Goal: Task Accomplishment & Management: Manage account settings

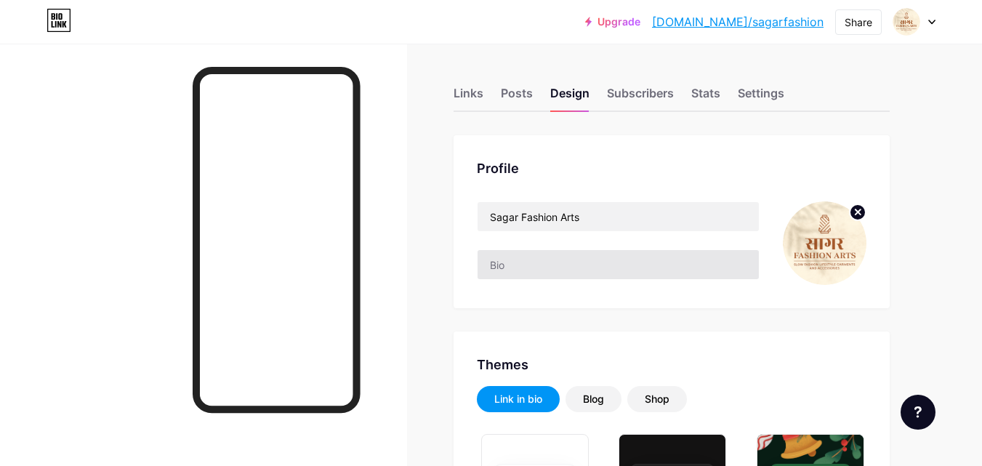
type input "#ffffff"
type input "#000000"
drag, startPoint x: 514, startPoint y: 93, endPoint x: 465, endPoint y: 93, distance: 49.4
click at [510, 93] on div "Posts" at bounding box center [517, 97] width 32 height 26
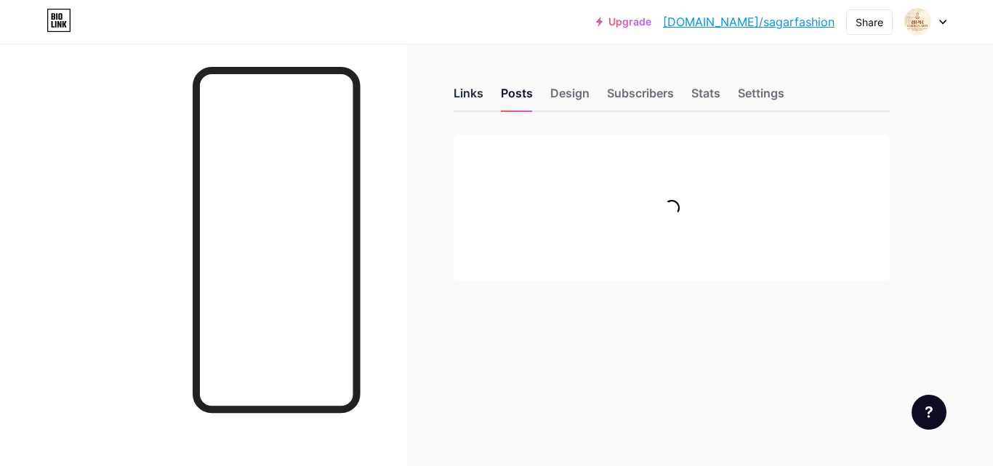
click at [464, 93] on div "Links" at bounding box center [468, 97] width 30 height 26
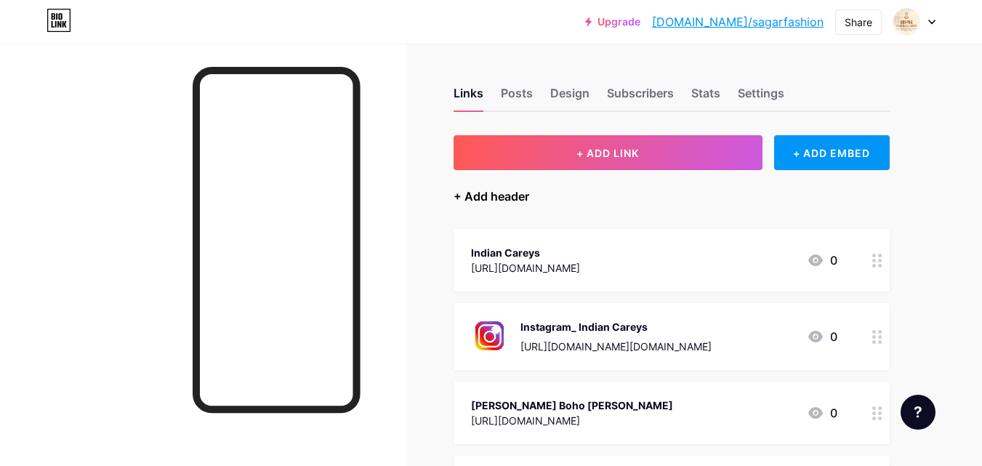
click at [478, 202] on div "+ Add header" at bounding box center [491, 195] width 76 height 17
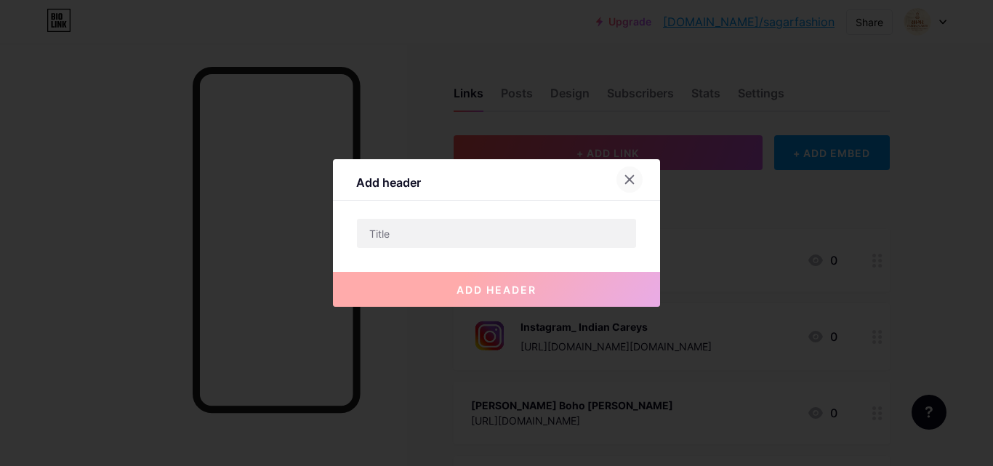
click at [635, 179] on div at bounding box center [629, 179] width 26 height 26
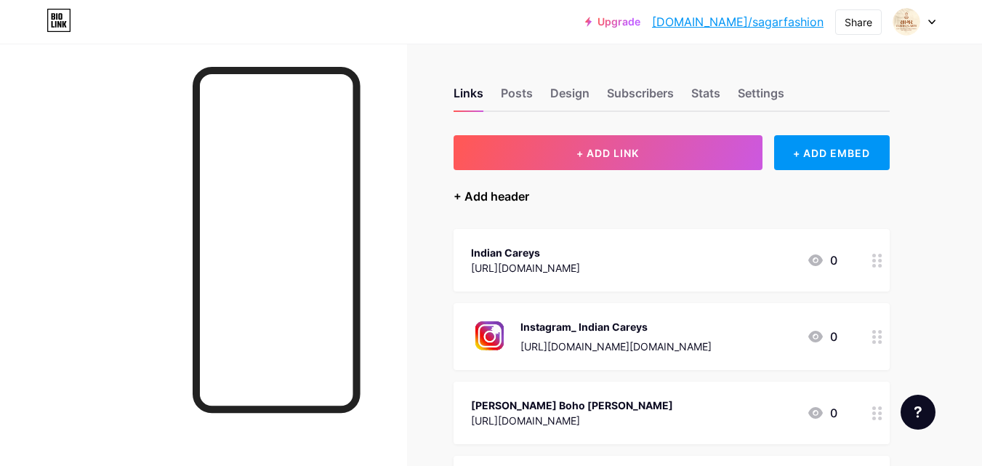
click at [494, 201] on div "+ Add header" at bounding box center [491, 195] width 76 height 17
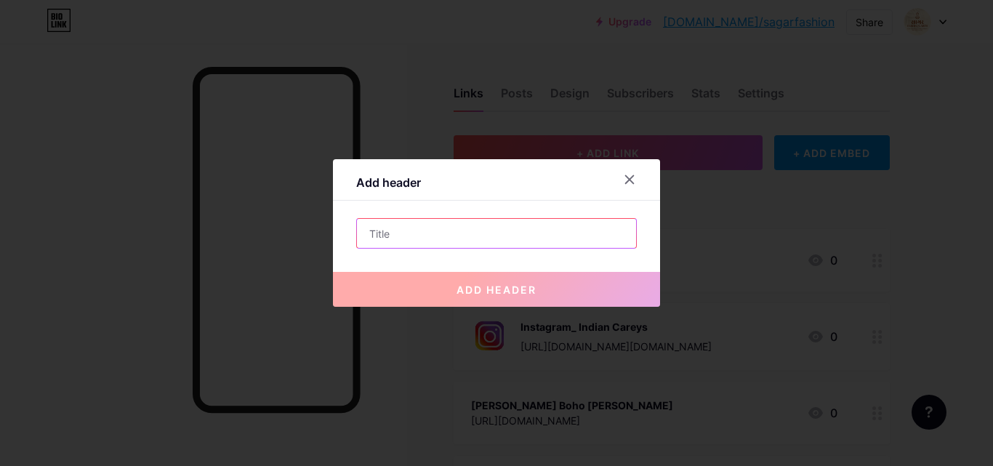
click at [426, 225] on input "text" at bounding box center [496, 233] width 279 height 29
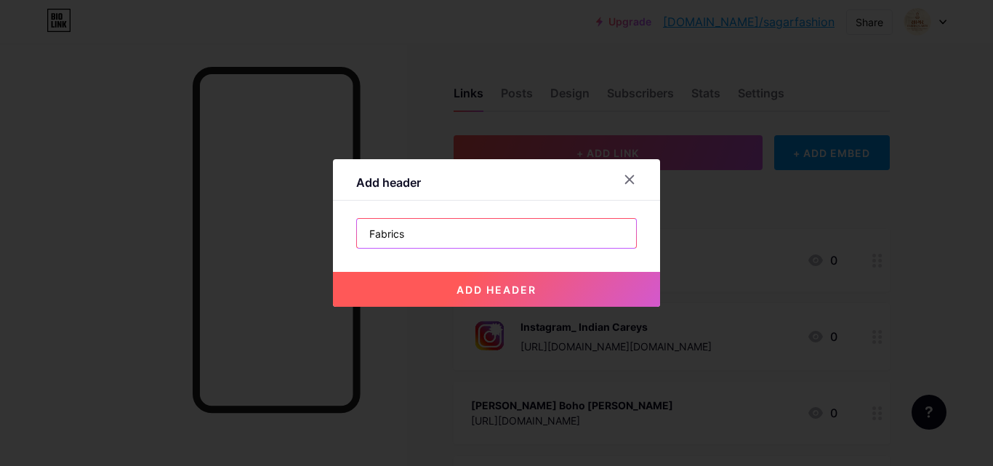
type input "Fabrics"
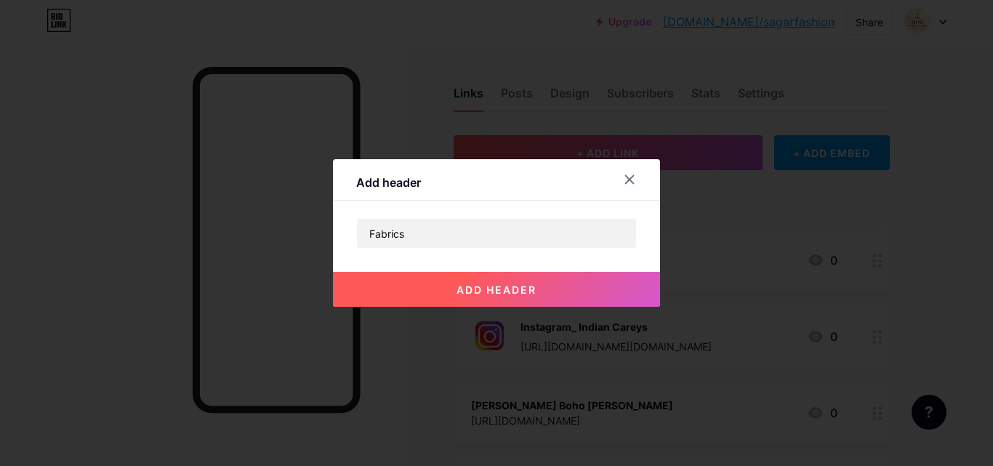
click at [470, 288] on span "add header" at bounding box center [496, 289] width 80 height 12
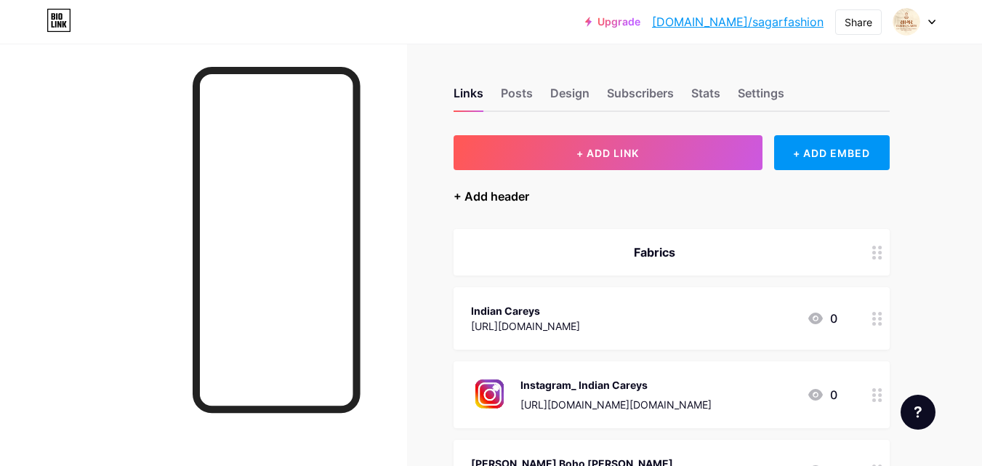
scroll to position [73, 0]
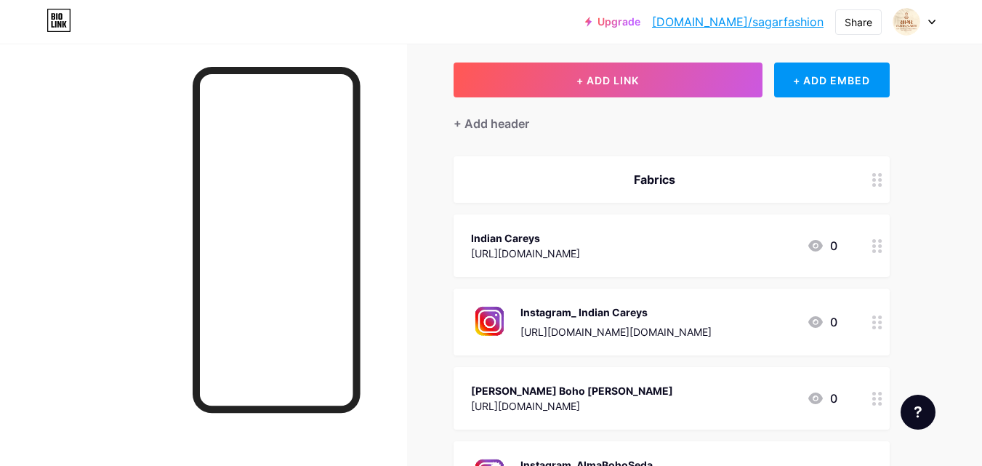
click at [845, 174] on div "Fabrics" at bounding box center [671, 179] width 436 height 47
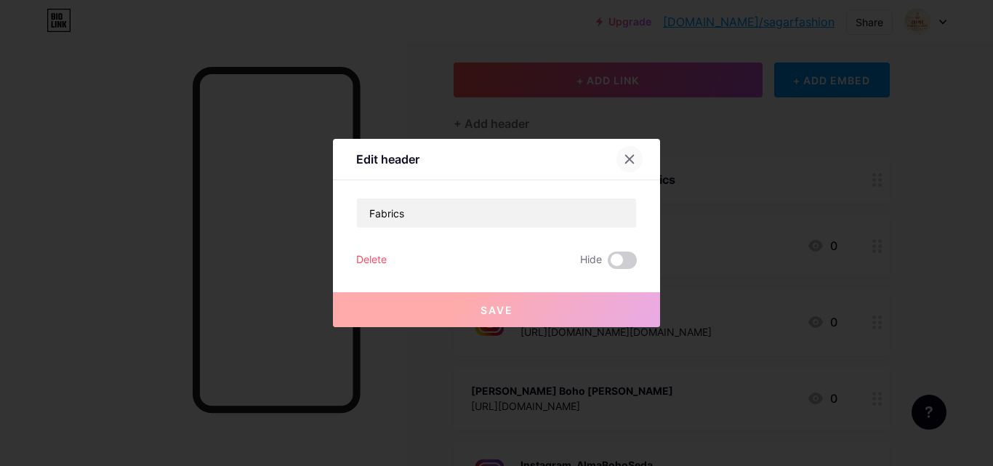
click at [631, 155] on icon at bounding box center [629, 159] width 12 height 12
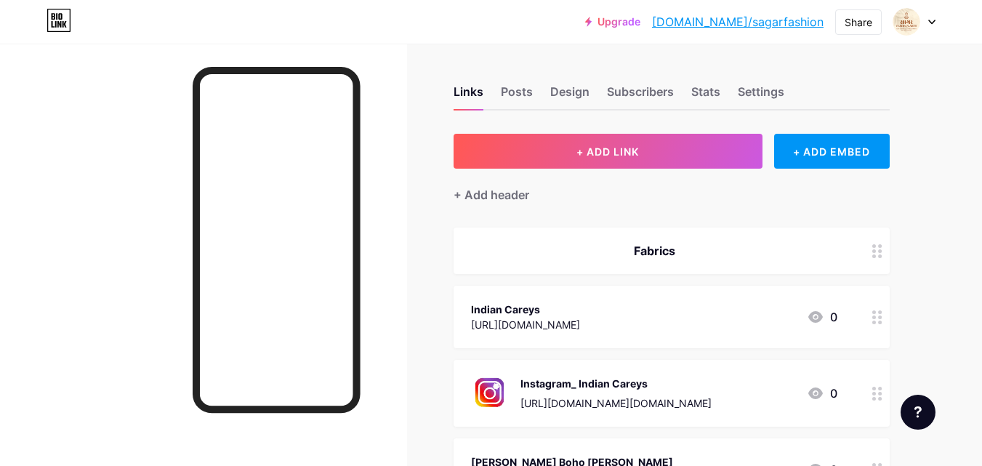
scroll to position [0, 0]
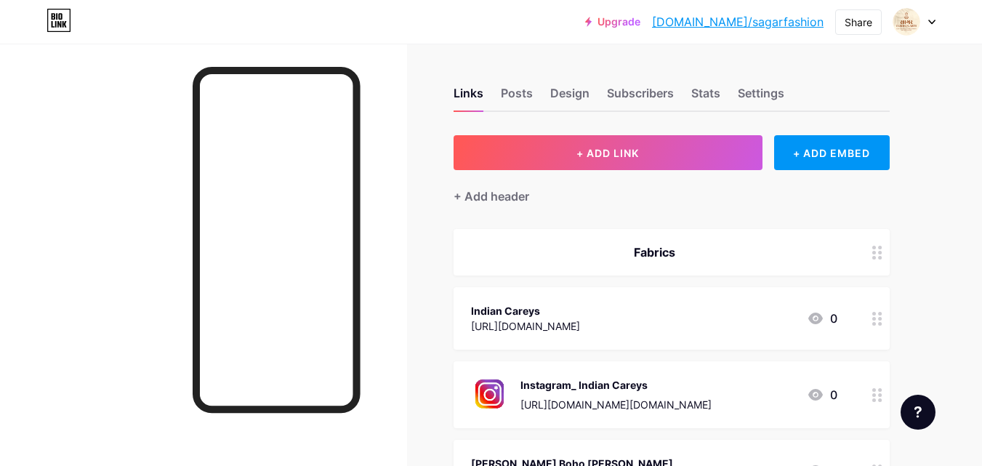
drag, startPoint x: 575, startPoint y: 245, endPoint x: 575, endPoint y: 283, distance: 37.8
click at [958, 192] on div "Upgrade [DOMAIN_NAME]/sagarf... [DOMAIN_NAME]/sagarfashion Share Switch account…" at bounding box center [491, 473] width 982 height 946
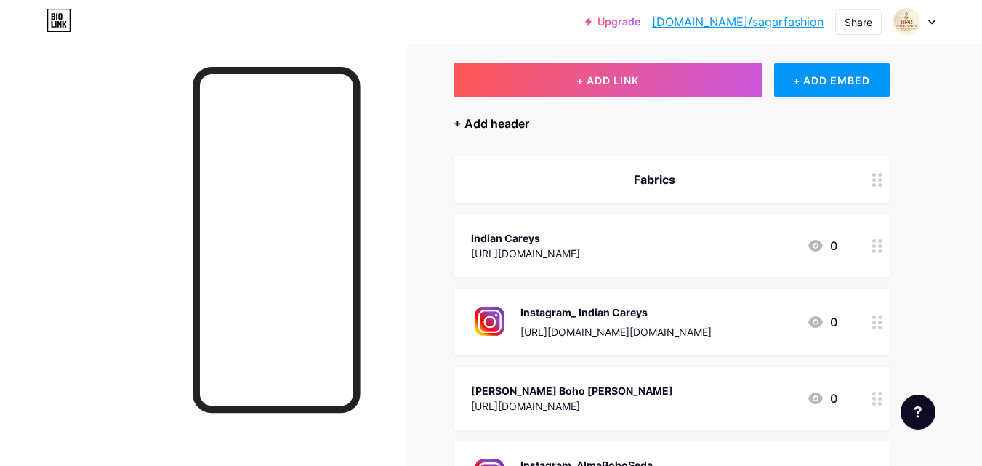
click at [474, 129] on div "+ Add header" at bounding box center [491, 123] width 76 height 17
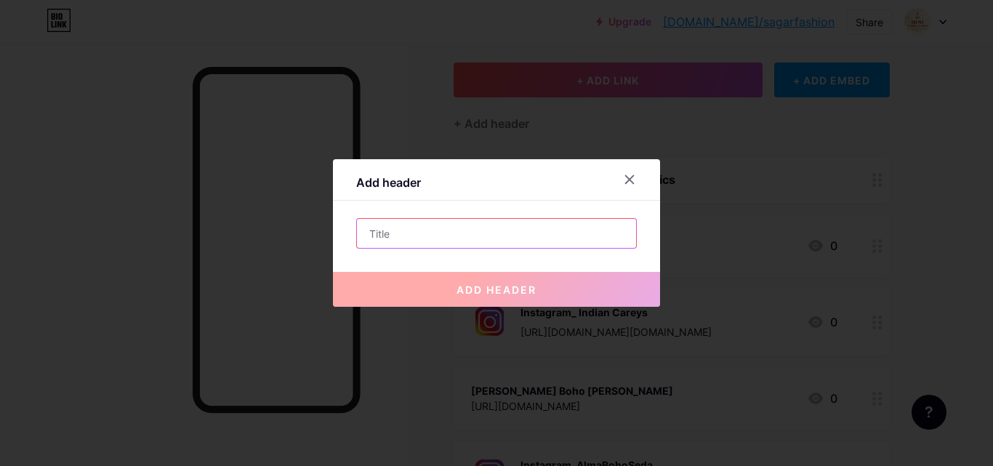
click at [406, 238] on input "text" at bounding box center [496, 233] width 279 height 29
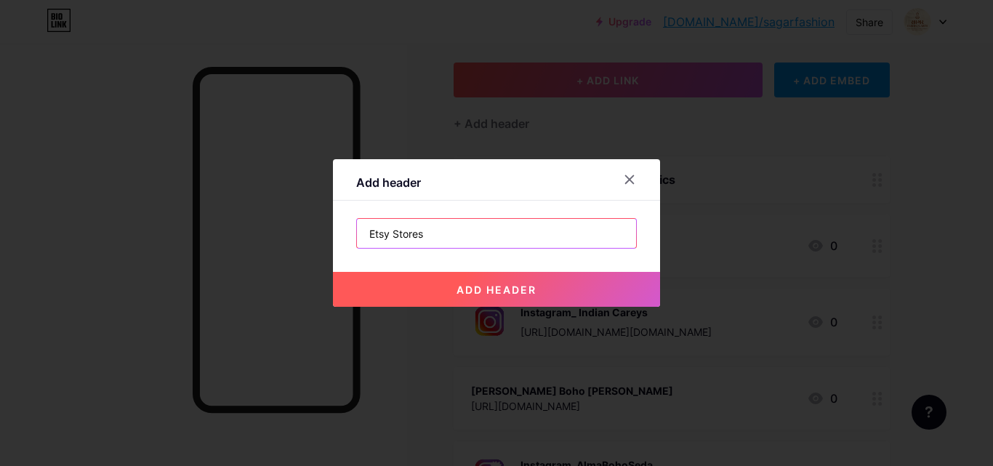
type input "Etsy Stores"
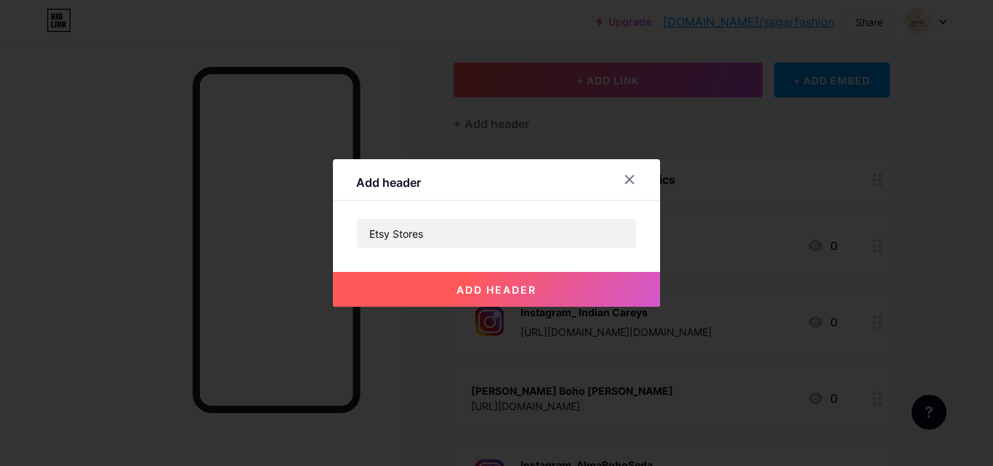
click at [463, 286] on span "add header" at bounding box center [496, 289] width 80 height 12
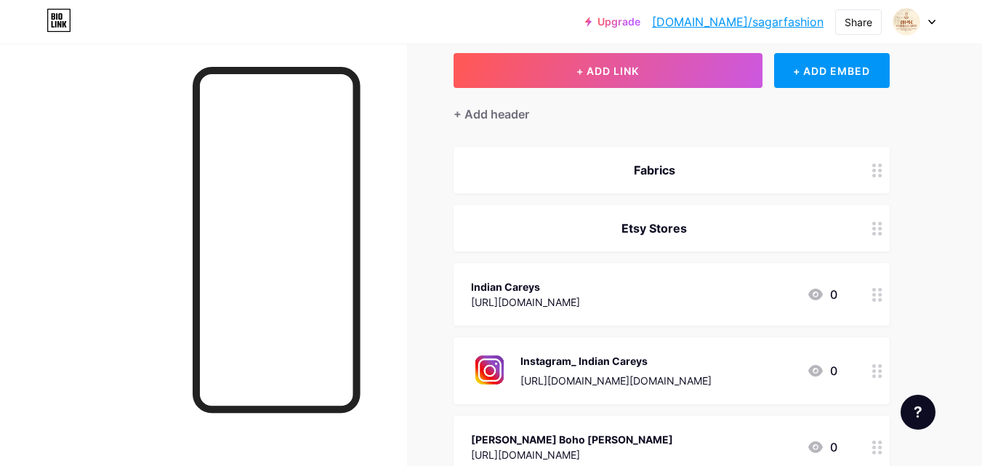
scroll to position [145, 0]
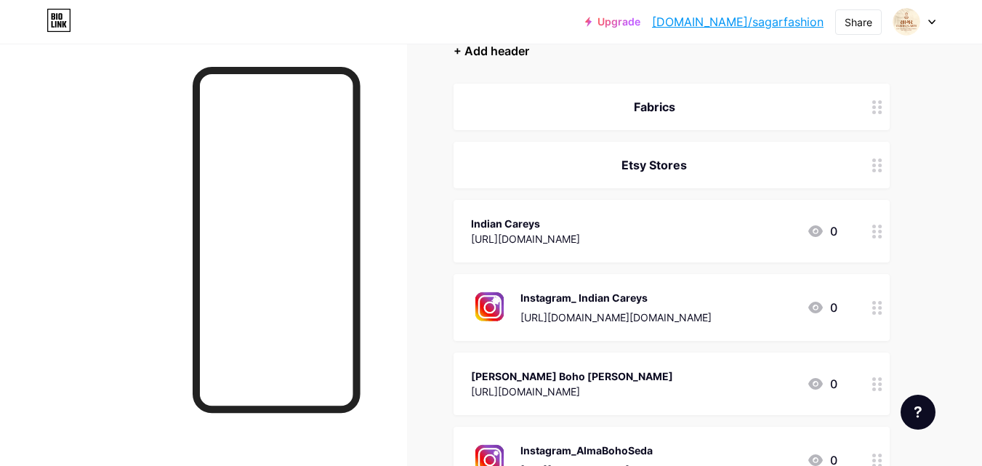
click at [479, 53] on div "+ Add header" at bounding box center [491, 50] width 76 height 17
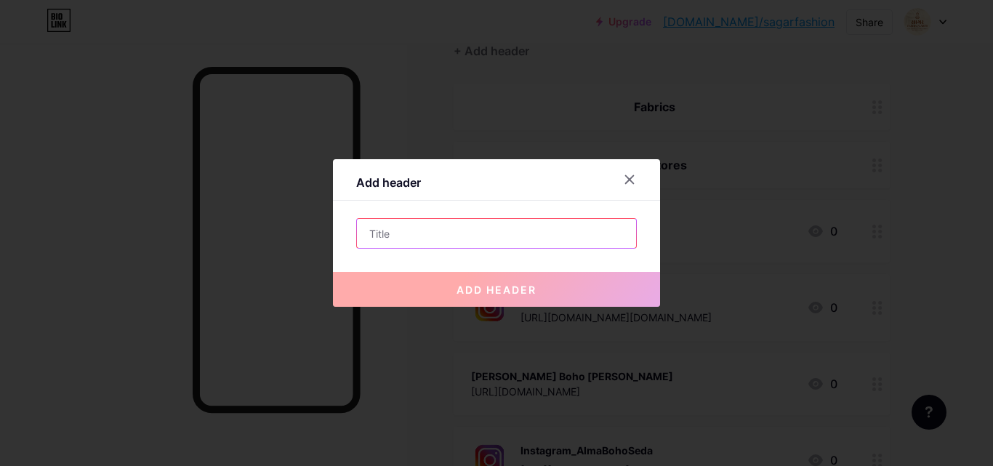
click at [442, 235] on input "text" at bounding box center [496, 233] width 279 height 29
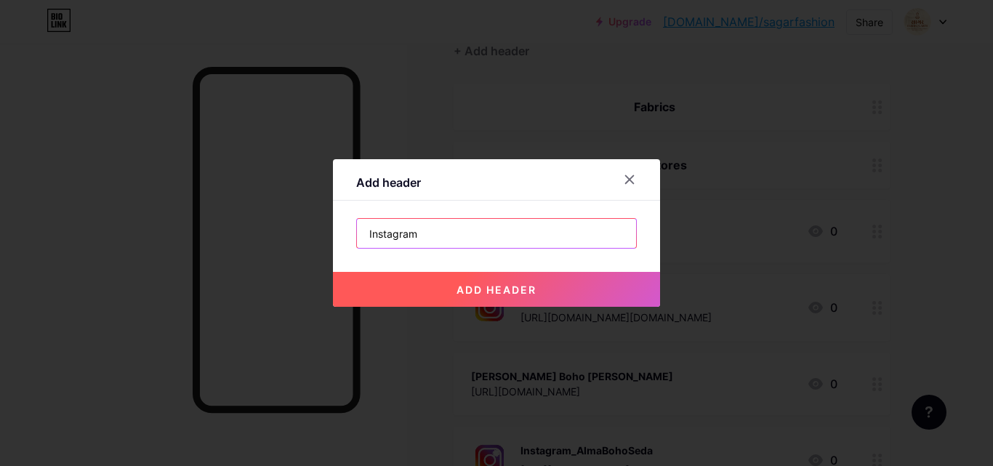
type input "Instagram"
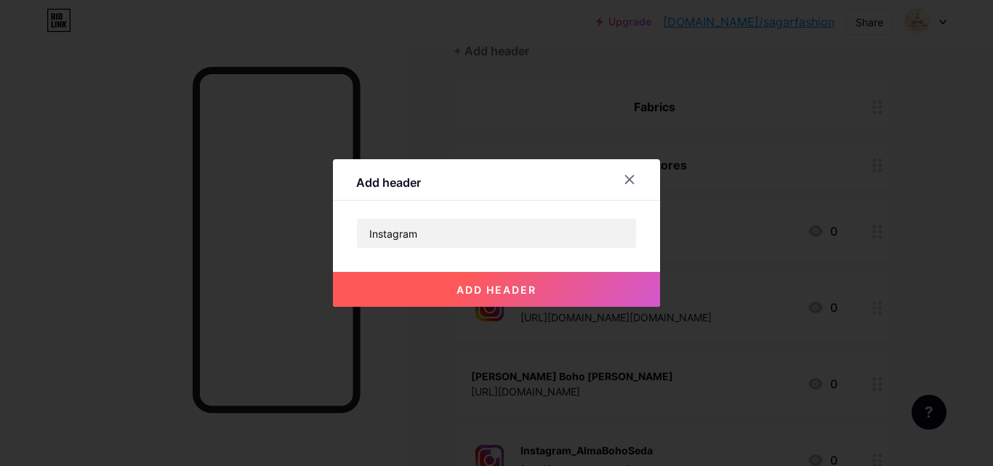
click at [466, 285] on span "add header" at bounding box center [496, 289] width 80 height 12
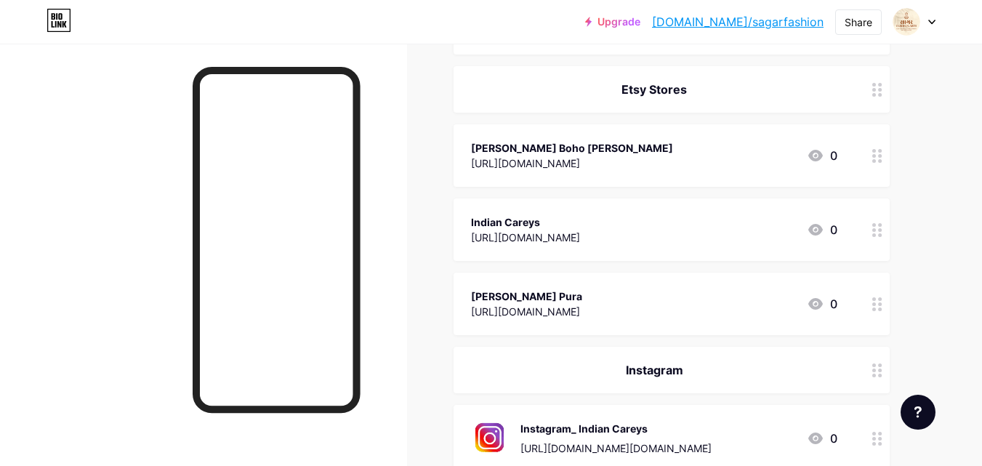
scroll to position [218, 0]
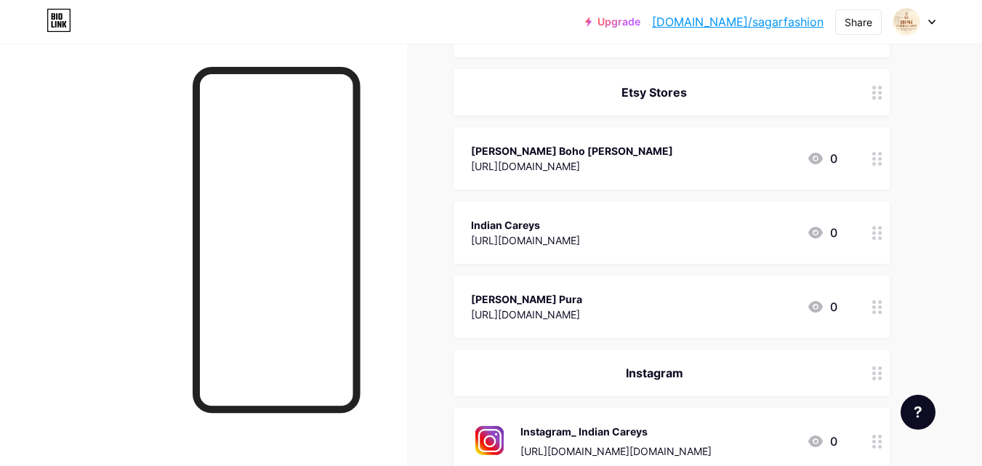
drag, startPoint x: 366, startPoint y: 288, endPoint x: 390, endPoint y: 321, distance: 40.5
click at [371, 323] on div at bounding box center [203, 277] width 407 height 466
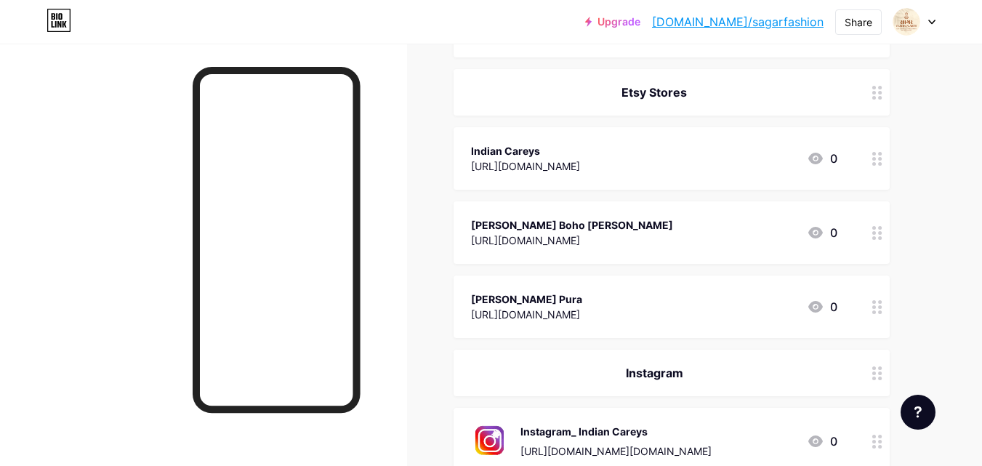
click at [665, 371] on div "Instagram" at bounding box center [654, 372] width 366 height 17
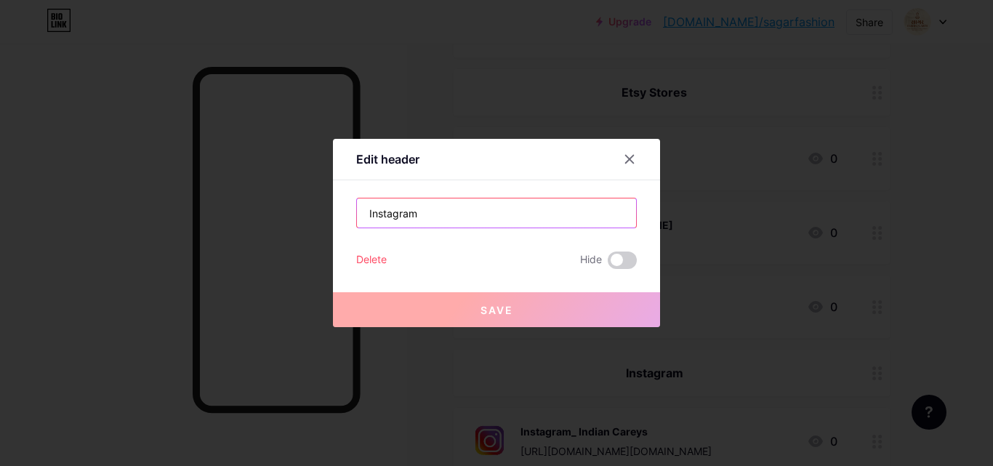
click at [432, 211] on input "Instagram" at bounding box center [496, 212] width 279 height 29
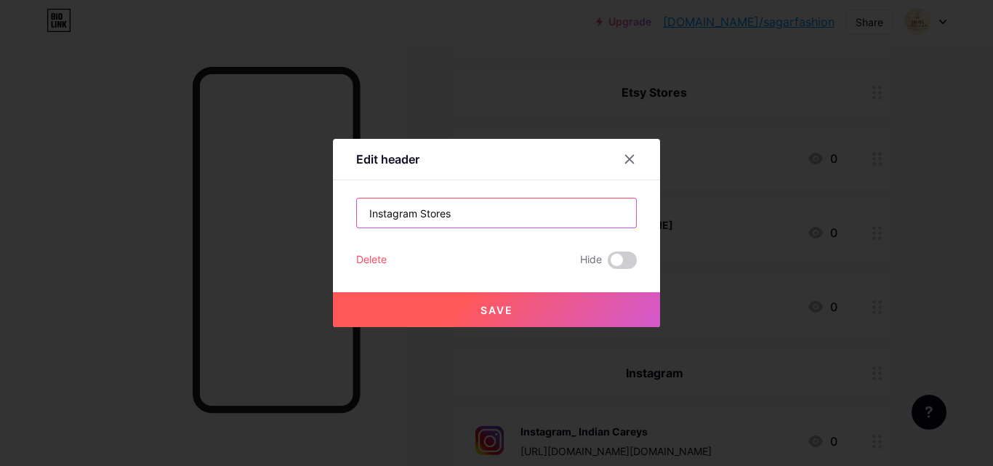
type input "Instagram Stores"
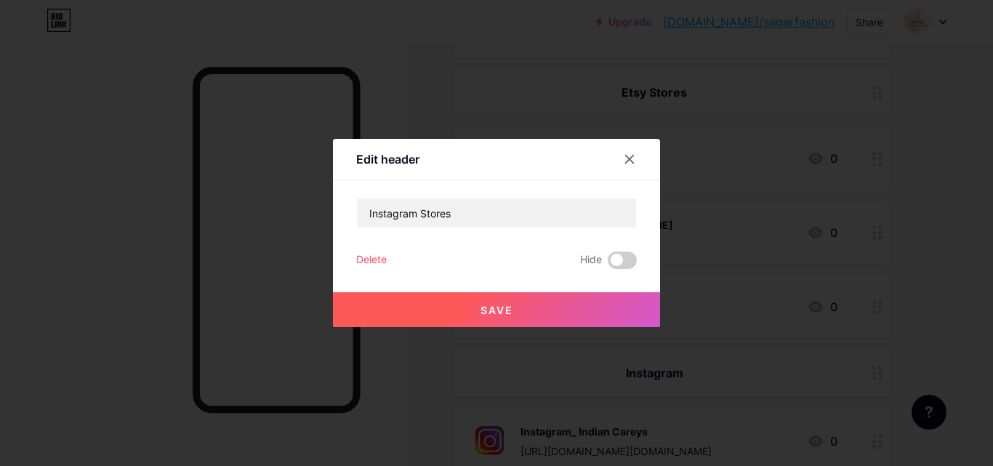
click at [504, 315] on span "Save" at bounding box center [496, 310] width 33 height 12
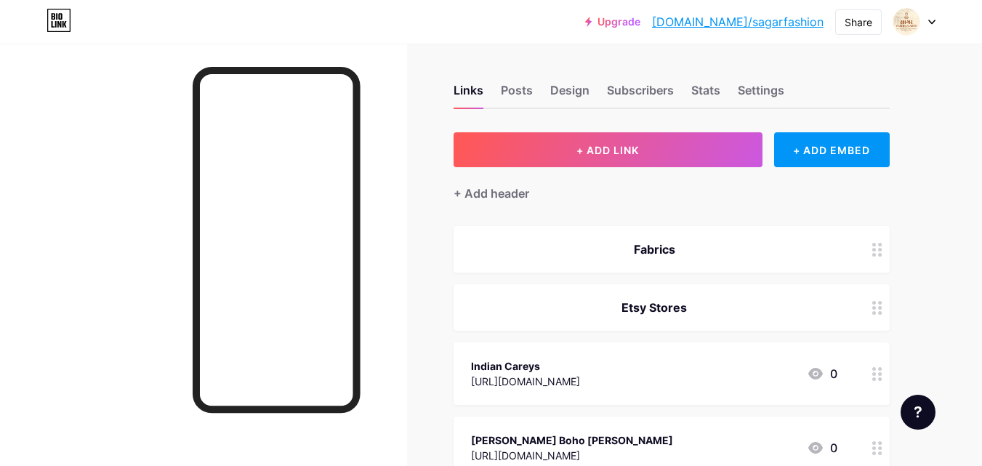
scroll to position [0, 0]
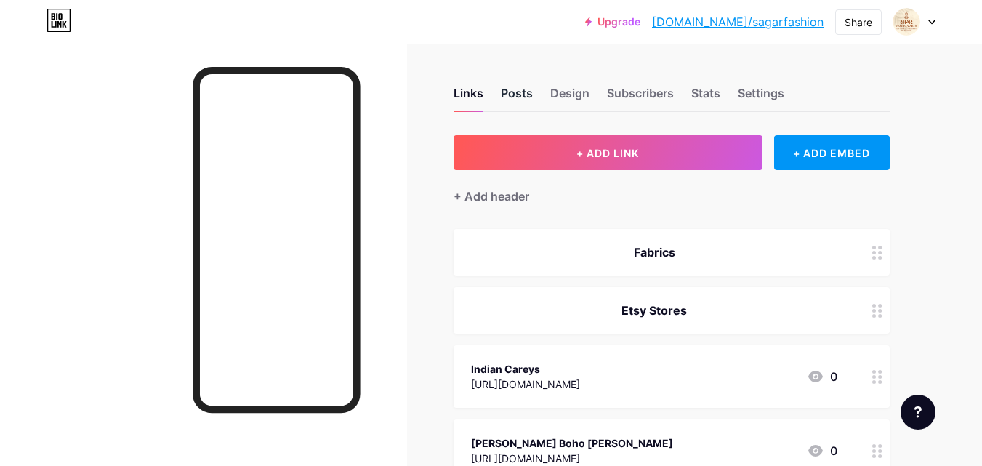
click at [509, 99] on div "Posts" at bounding box center [517, 97] width 32 height 26
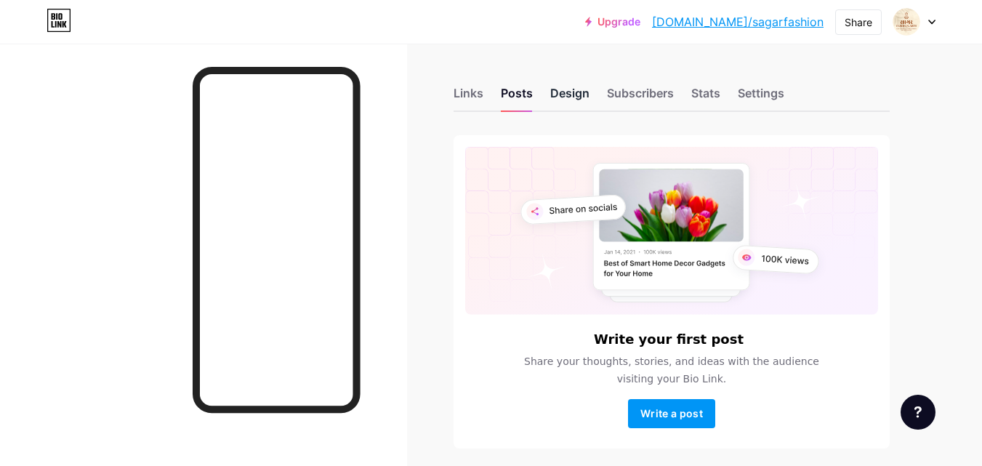
click at [580, 96] on div "Design" at bounding box center [569, 97] width 39 height 26
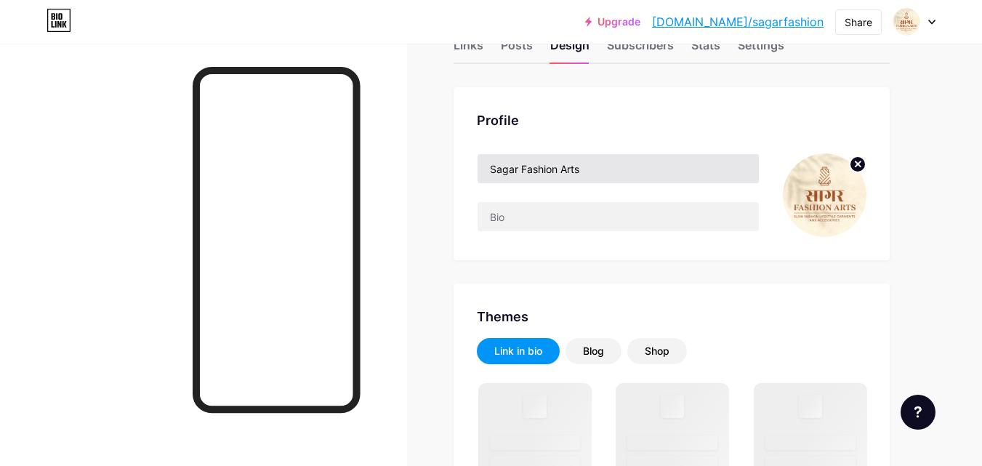
scroll to position [73, 0]
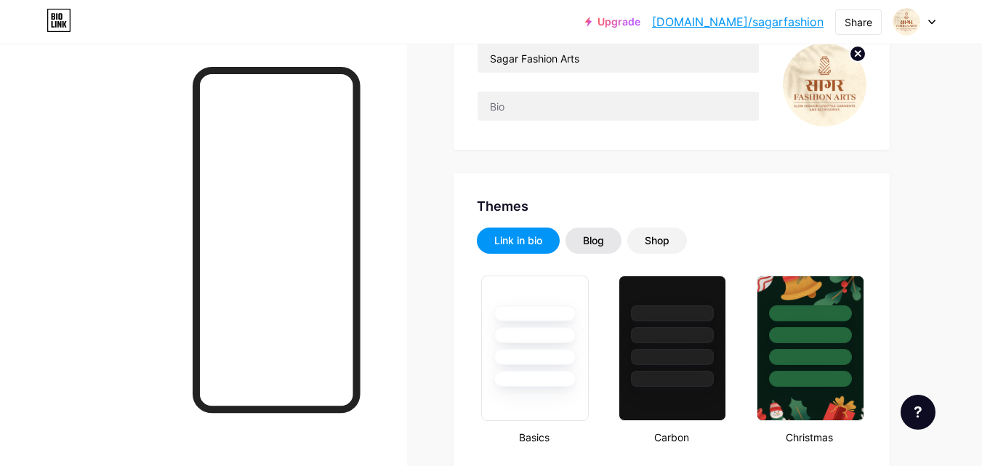
type input "#ffffff"
type input "#000000"
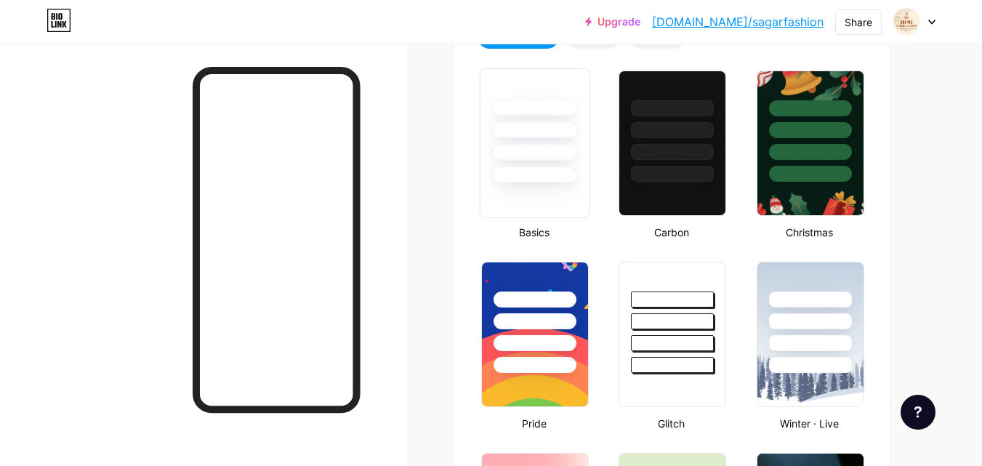
scroll to position [291, 0]
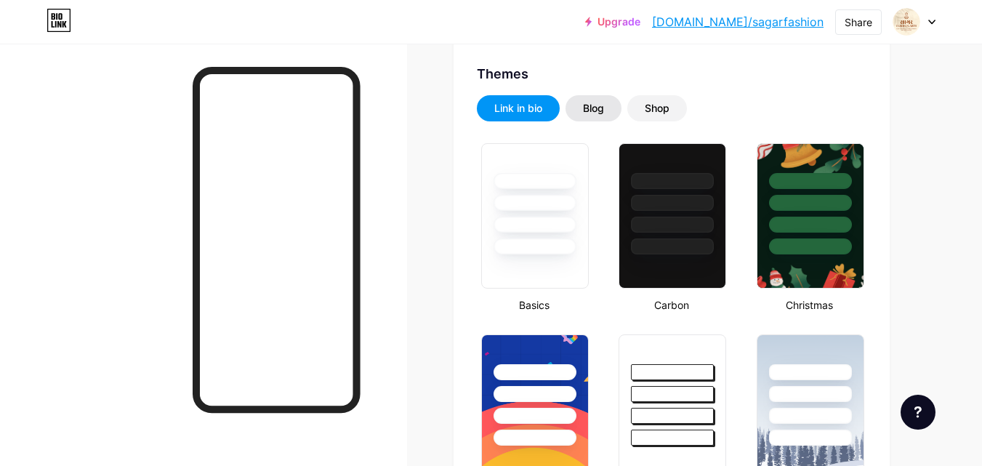
click at [599, 120] on div "Blog" at bounding box center [593, 108] width 56 height 26
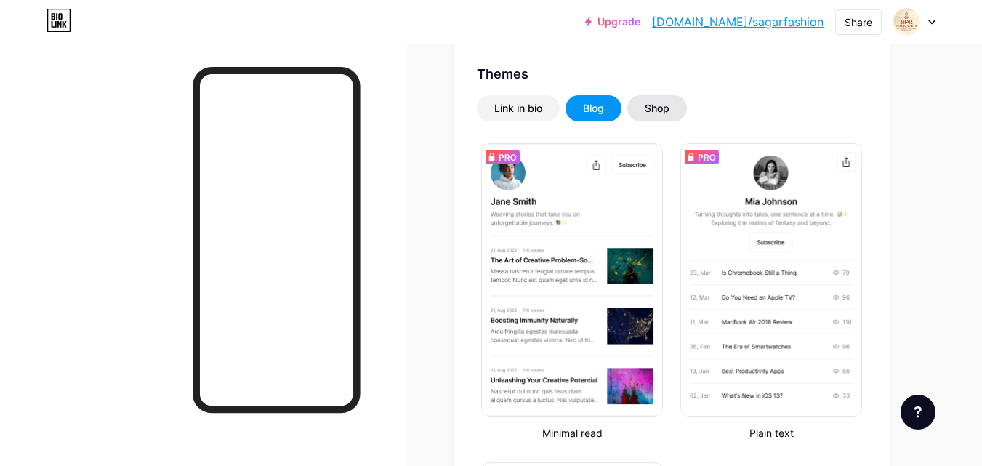
click at [655, 102] on div "Shop" at bounding box center [656, 108] width 25 height 15
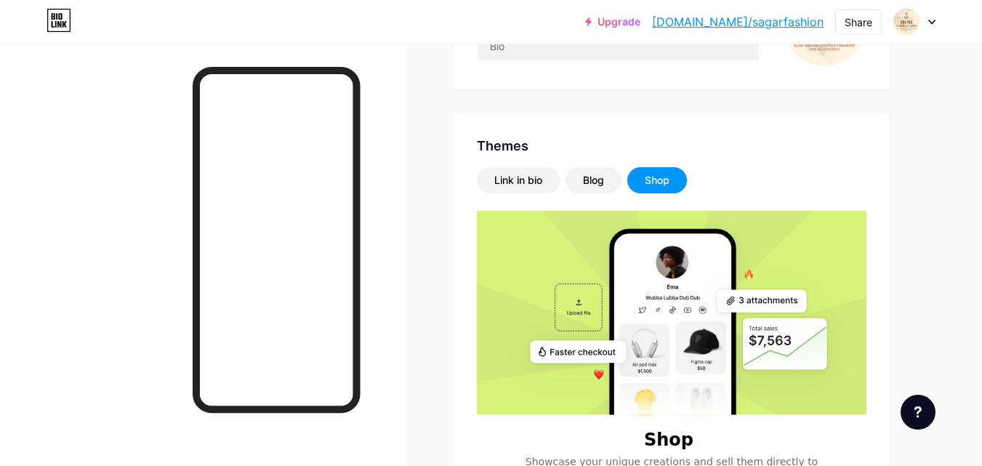
scroll to position [218, 0]
click at [606, 187] on div "Blog" at bounding box center [593, 181] width 56 height 26
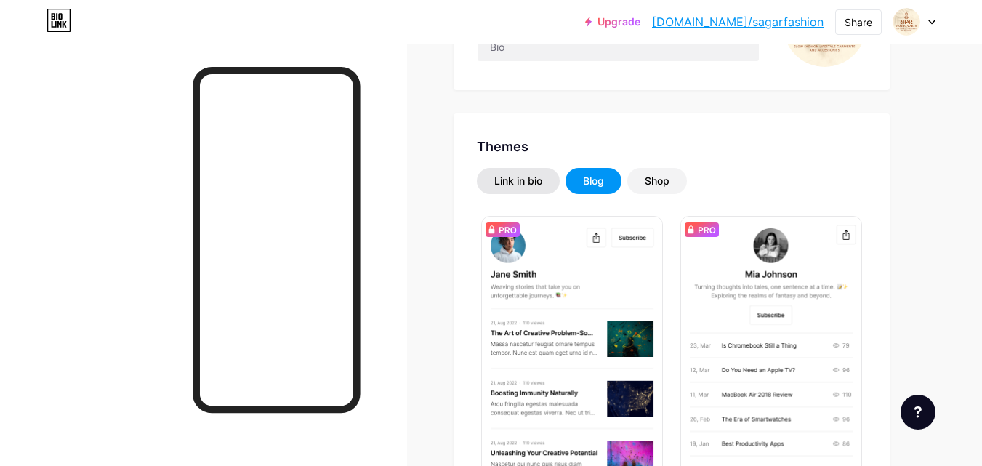
click at [520, 182] on div "Link in bio" at bounding box center [518, 181] width 48 height 15
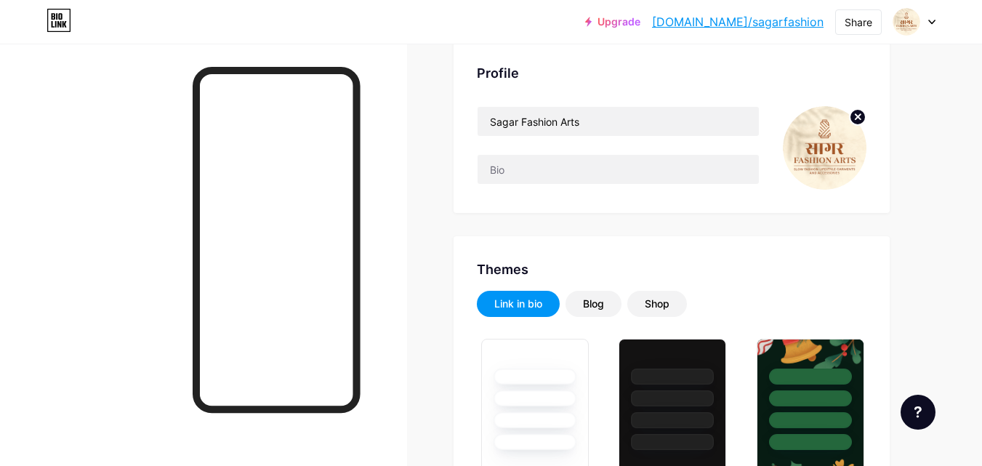
scroll to position [0, 0]
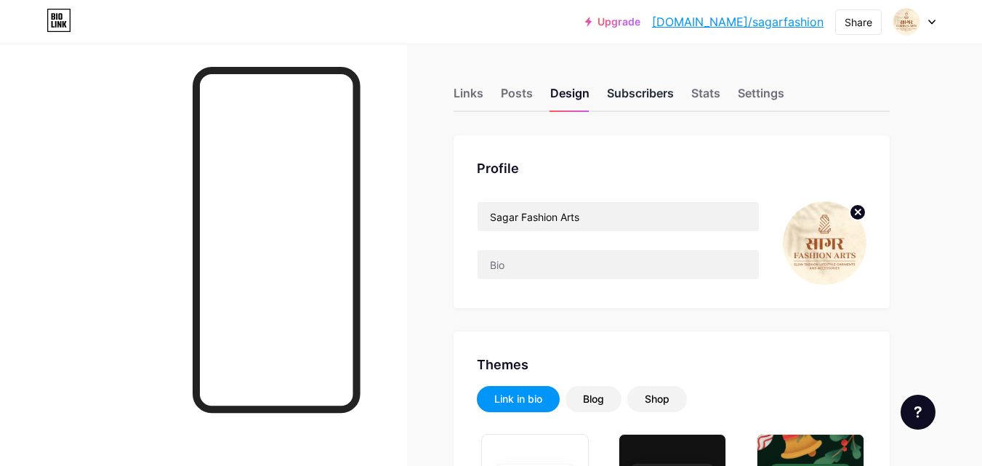
click at [633, 102] on div "Subscribers" at bounding box center [640, 97] width 67 height 26
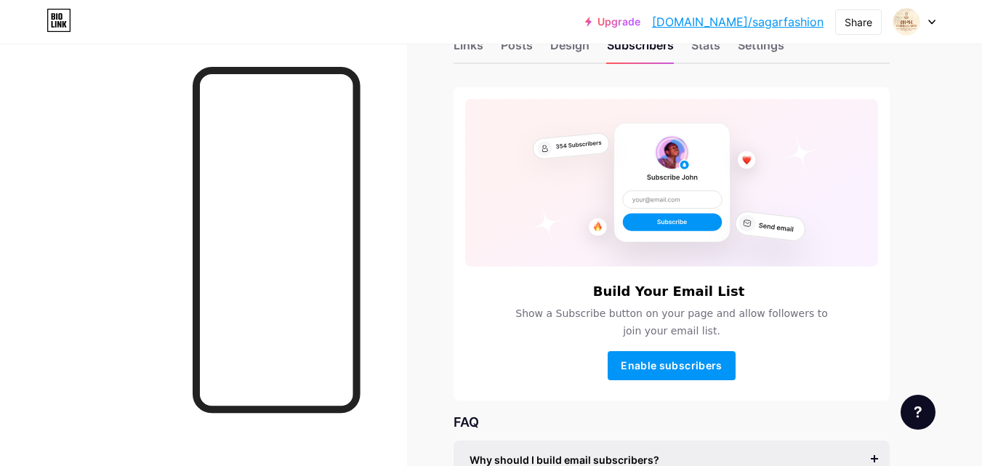
scroll to position [145, 0]
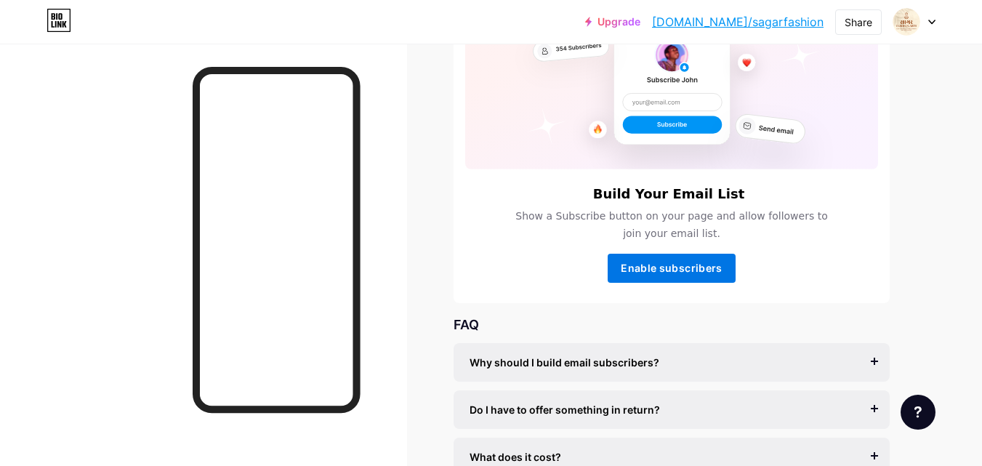
click at [675, 266] on span "Enable subscribers" at bounding box center [670, 268] width 101 height 12
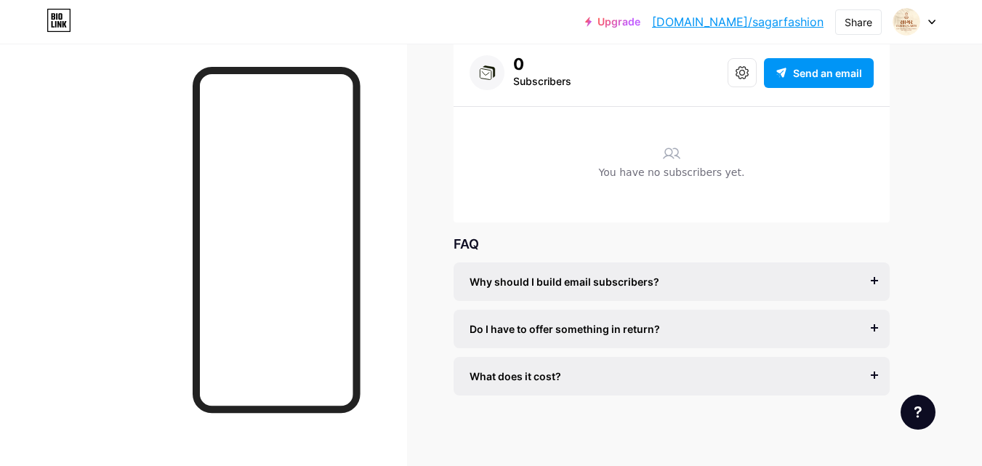
scroll to position [98, 0]
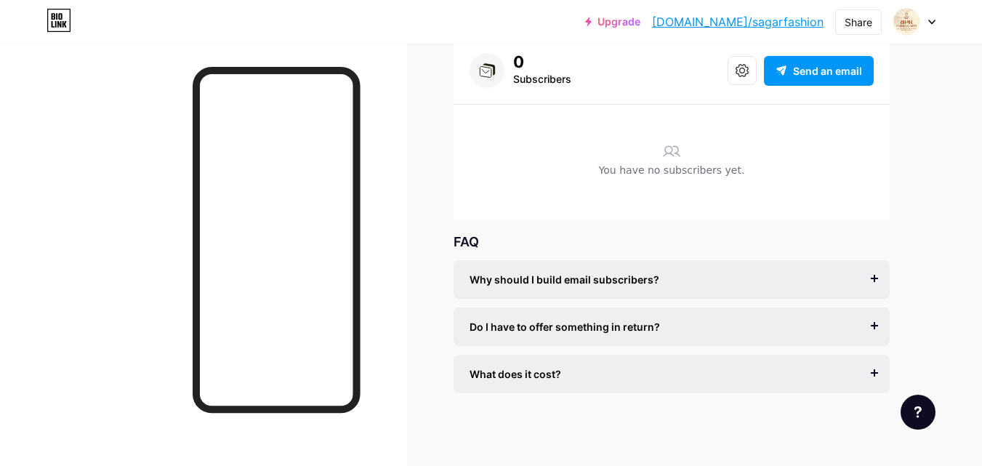
click at [578, 381] on div "What does it cost? It’s free to get started, and you can accept unlimited subsc…" at bounding box center [671, 374] width 436 height 39
click at [543, 368] on span "What does it cost?" at bounding box center [515, 373] width 92 height 15
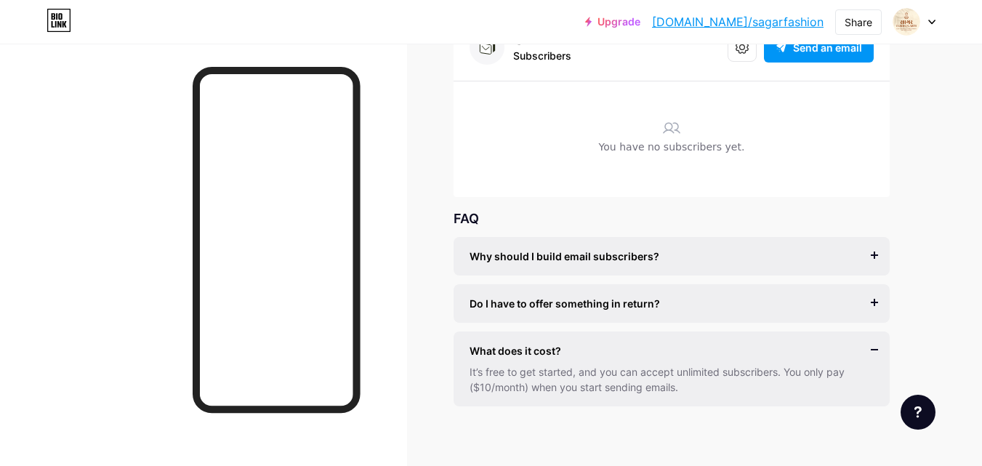
scroll to position [134, 0]
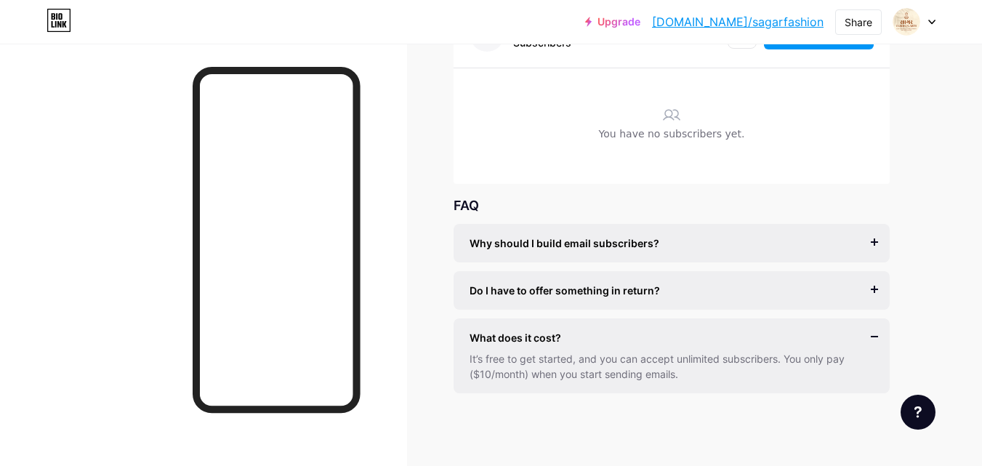
click at [554, 297] on span "Do I have to offer something in return?" at bounding box center [564, 290] width 190 height 15
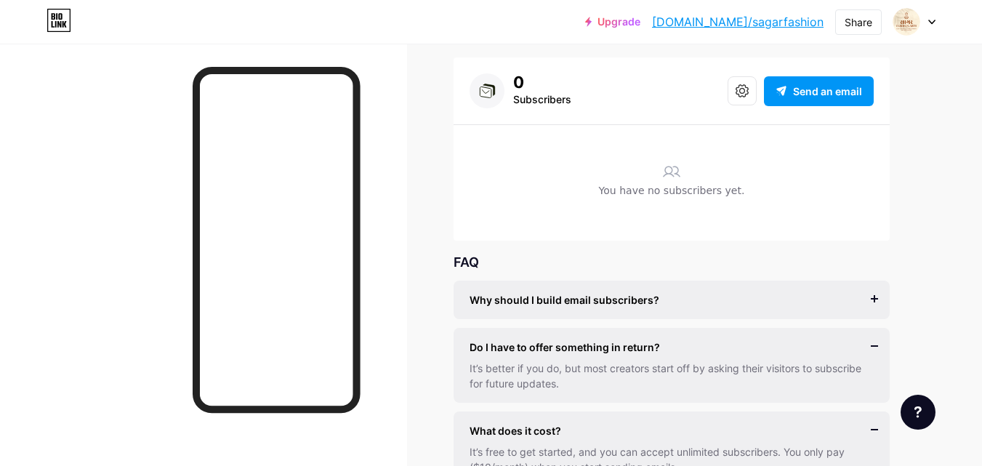
scroll to position [0, 0]
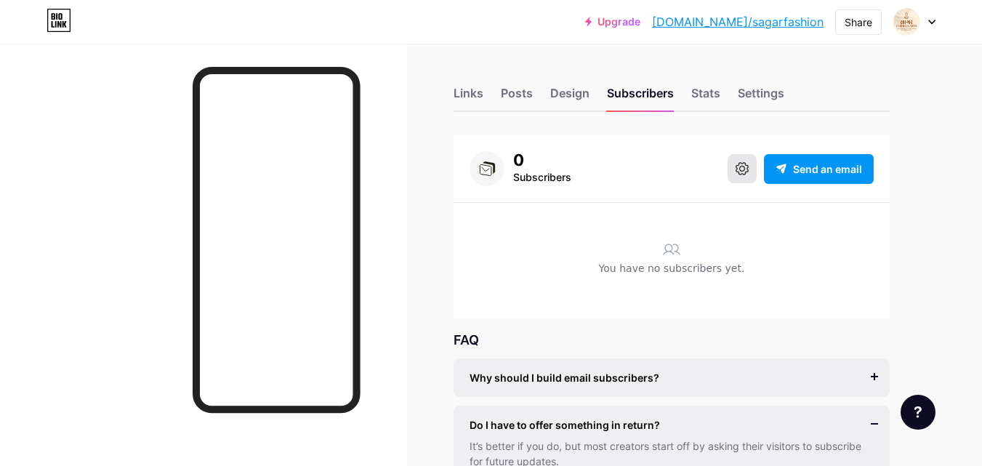
click at [743, 172] on icon at bounding box center [741, 168] width 13 height 13
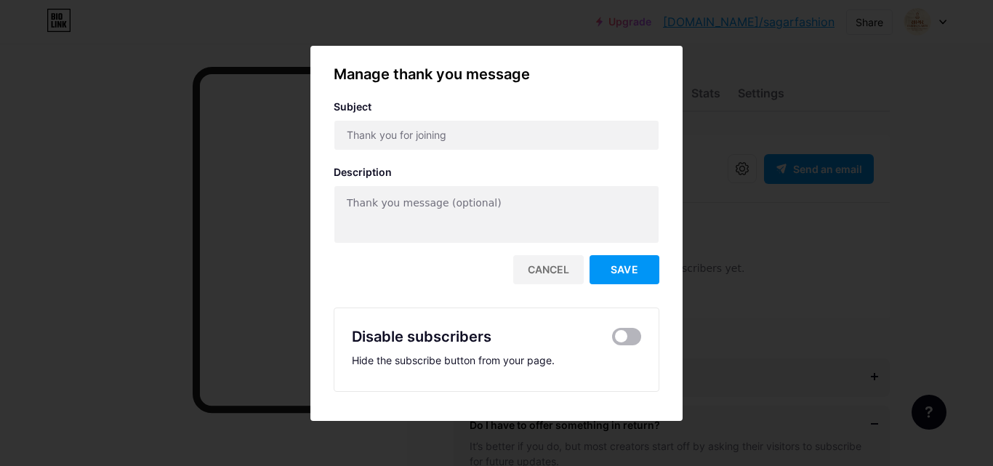
click at [631, 336] on span at bounding box center [626, 336] width 29 height 17
click at [612, 340] on input "checkbox" at bounding box center [612, 340] width 0 height 0
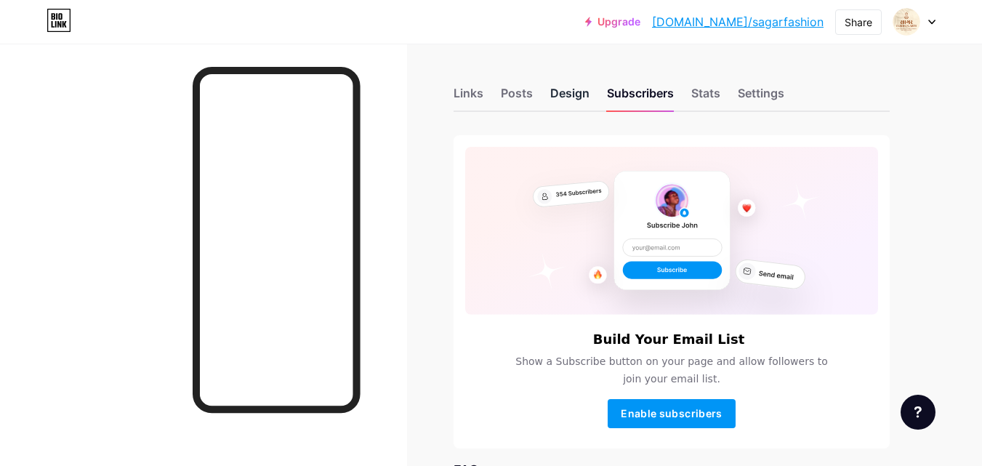
click at [567, 94] on div "Design" at bounding box center [569, 97] width 39 height 26
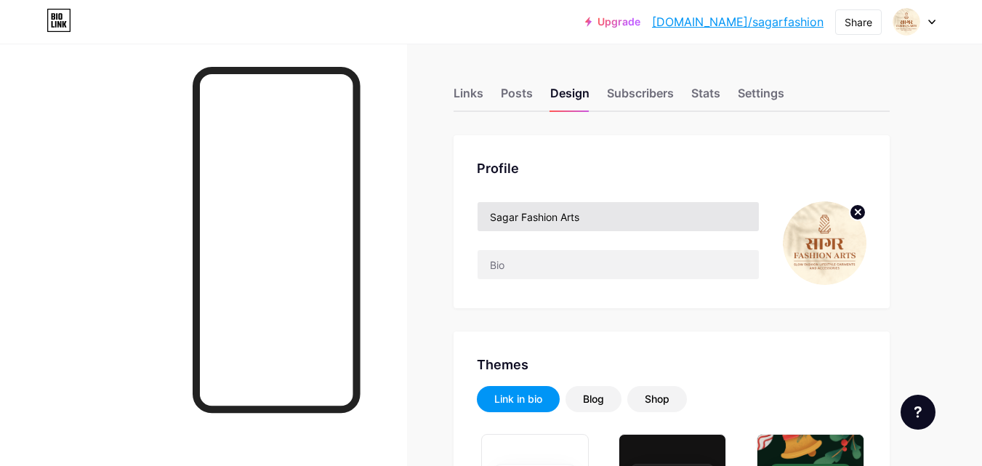
type input "#ffffff"
type input "#000000"
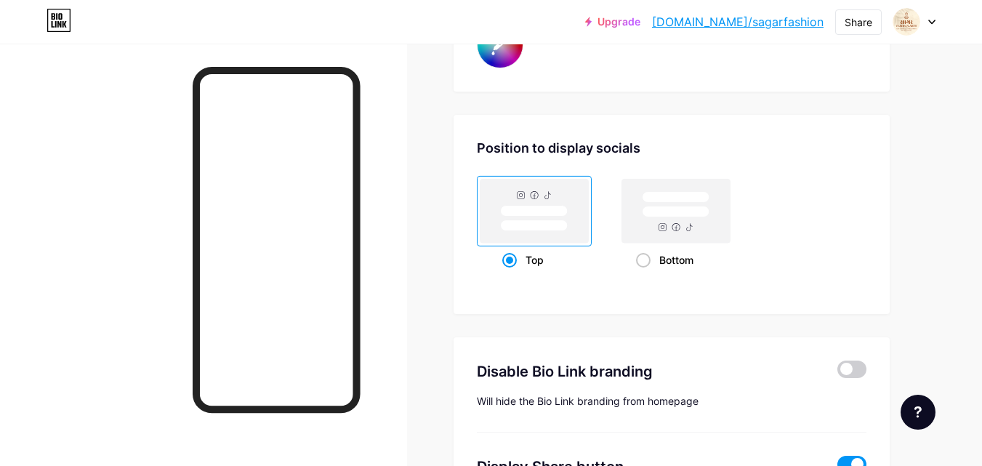
scroll to position [2906, 0]
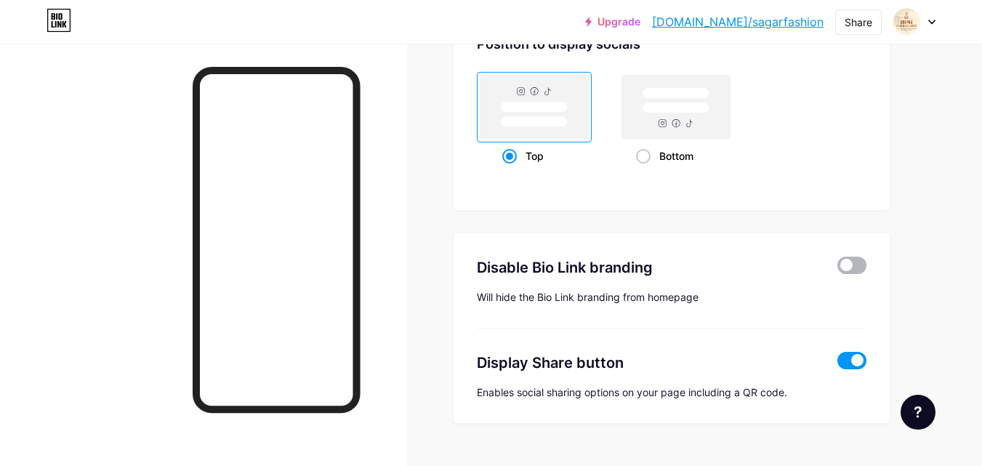
click at [859, 266] on span at bounding box center [851, 264] width 29 height 17
click at [837, 269] on input "checkbox" at bounding box center [837, 269] width 0 height 0
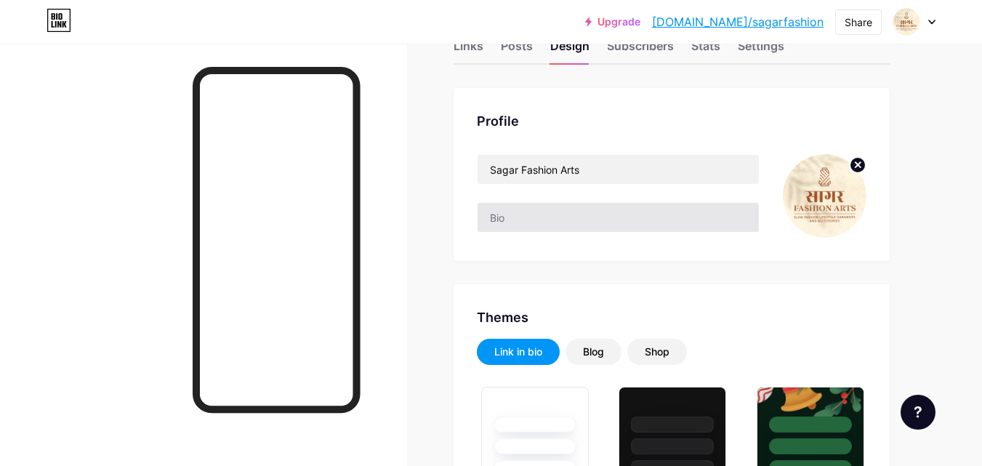
type input "#ffffff"
type input "#000000"
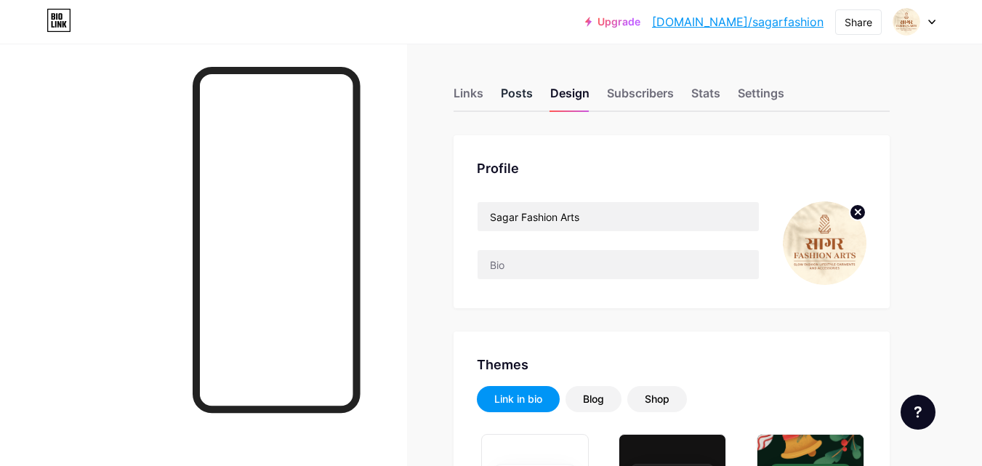
click at [518, 94] on div "Posts" at bounding box center [517, 97] width 32 height 26
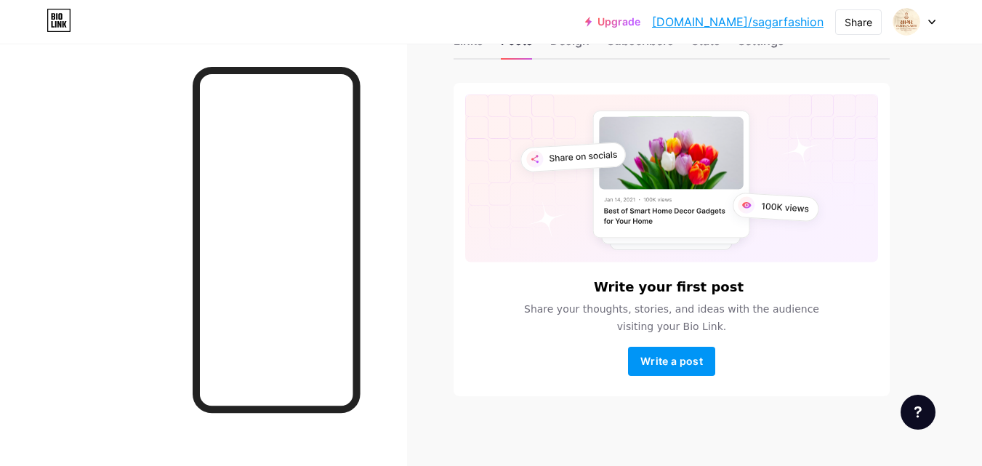
scroll to position [55, 0]
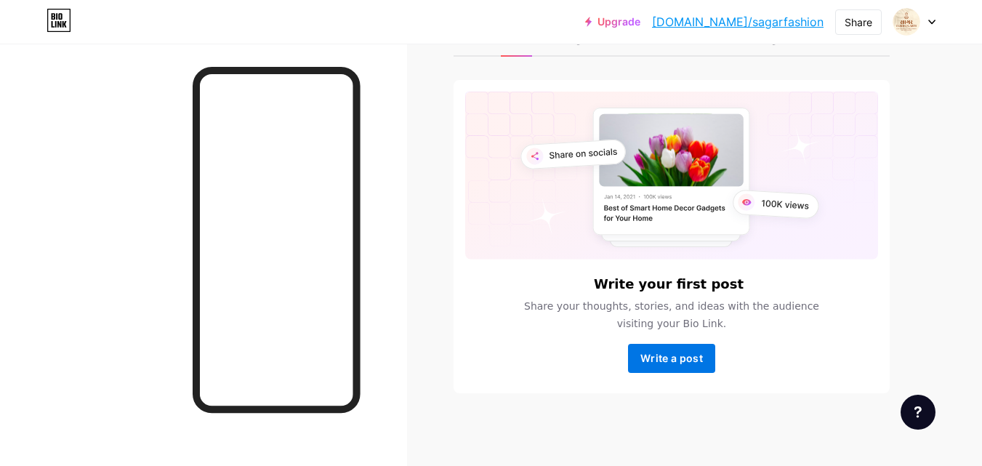
click at [671, 362] on span "Write a post" at bounding box center [671, 358] width 62 height 12
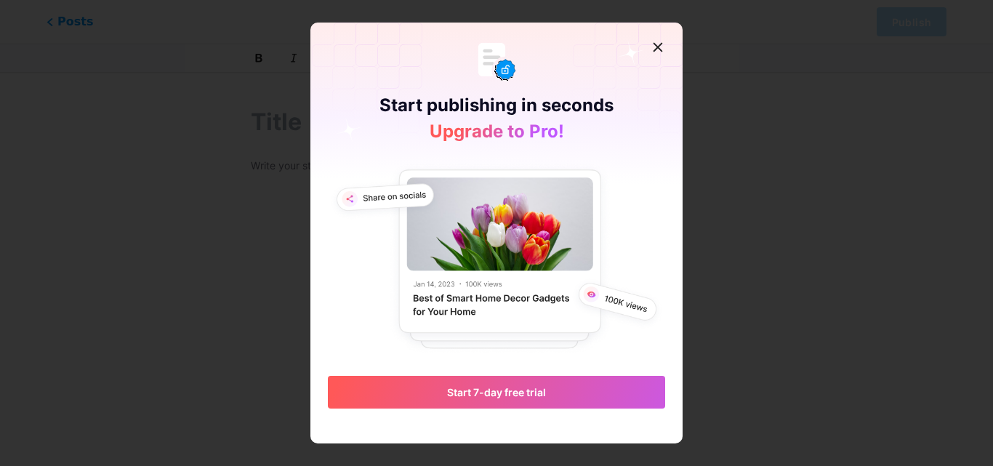
click at [658, 49] on icon at bounding box center [658, 47] width 12 height 12
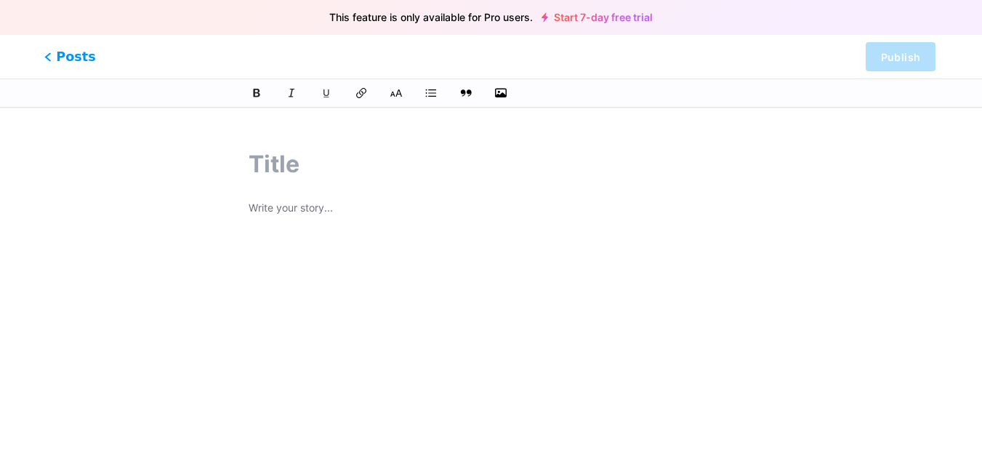
click at [57, 54] on span "Posts" at bounding box center [70, 56] width 52 height 19
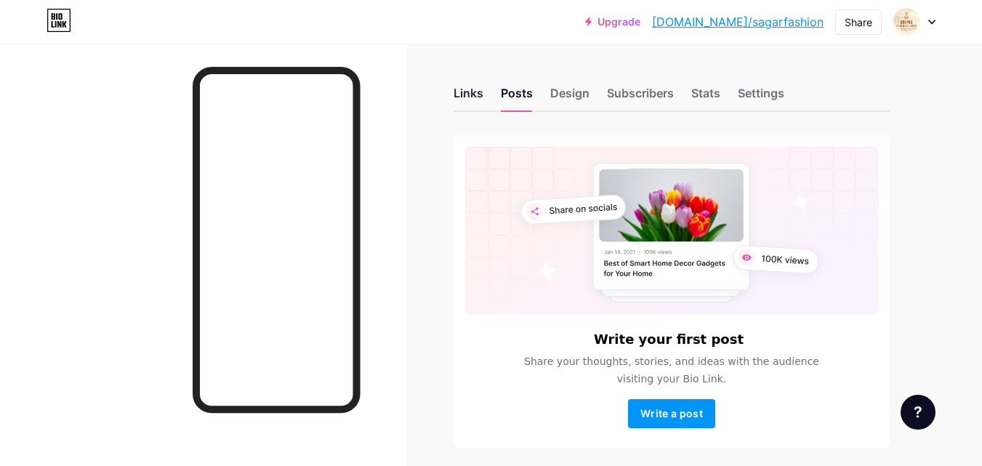
click at [470, 97] on div "Links" at bounding box center [468, 97] width 30 height 26
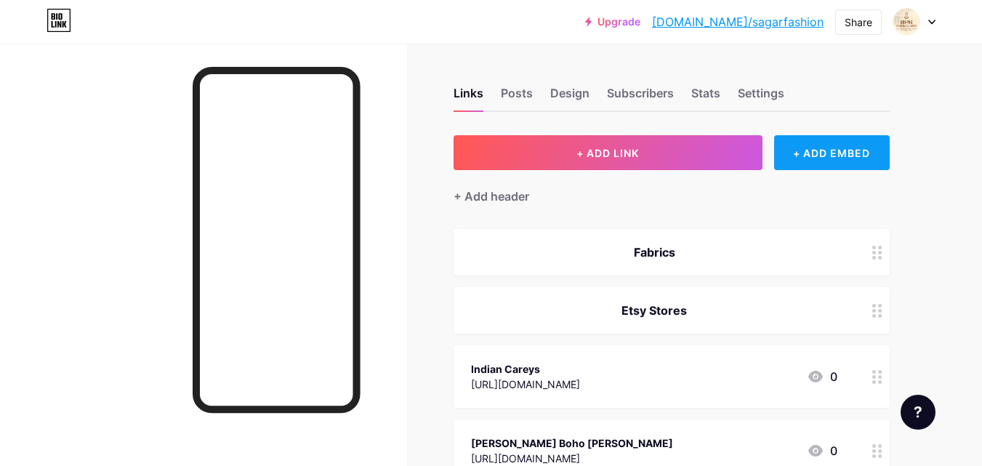
click at [788, 150] on div "+ ADD EMBED" at bounding box center [832, 152] width 116 height 35
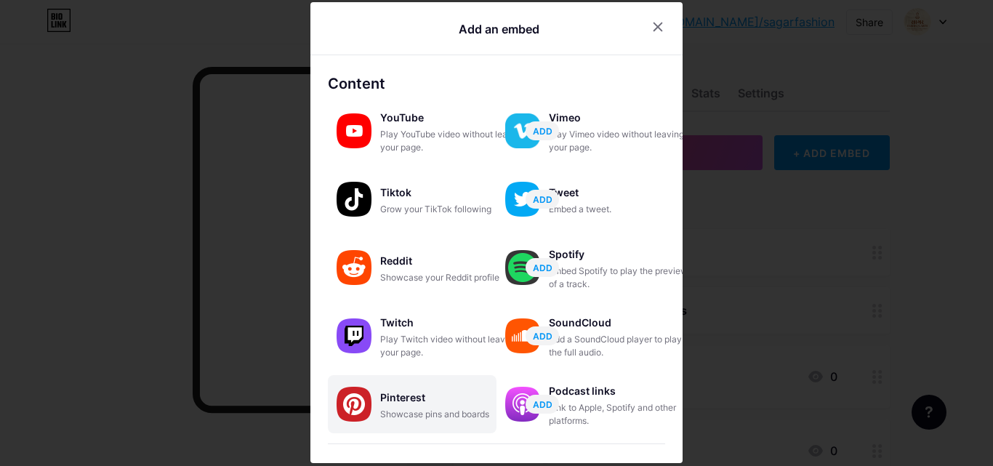
click at [380, 391] on div "Pinterest" at bounding box center [452, 397] width 145 height 20
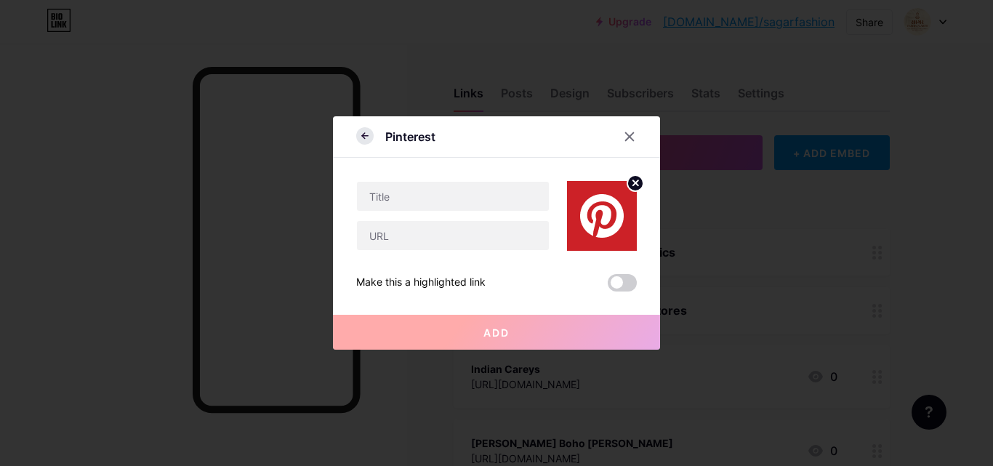
click at [365, 138] on icon at bounding box center [364, 135] width 17 height 17
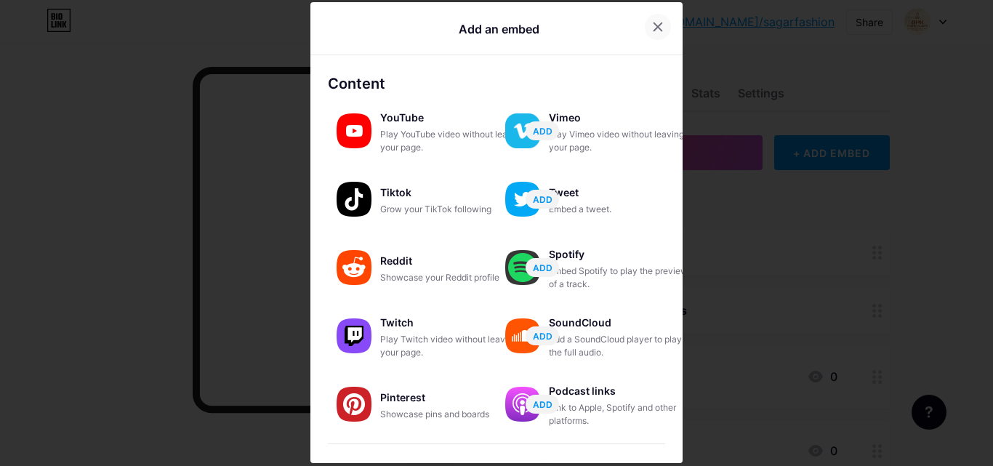
click at [652, 26] on icon at bounding box center [658, 27] width 12 height 12
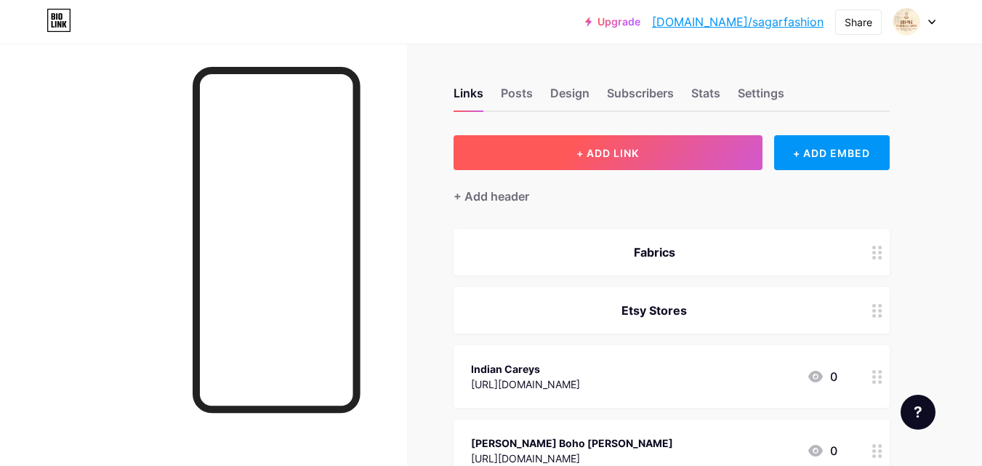
click at [606, 153] on span "+ ADD LINK" at bounding box center [607, 153] width 62 height 12
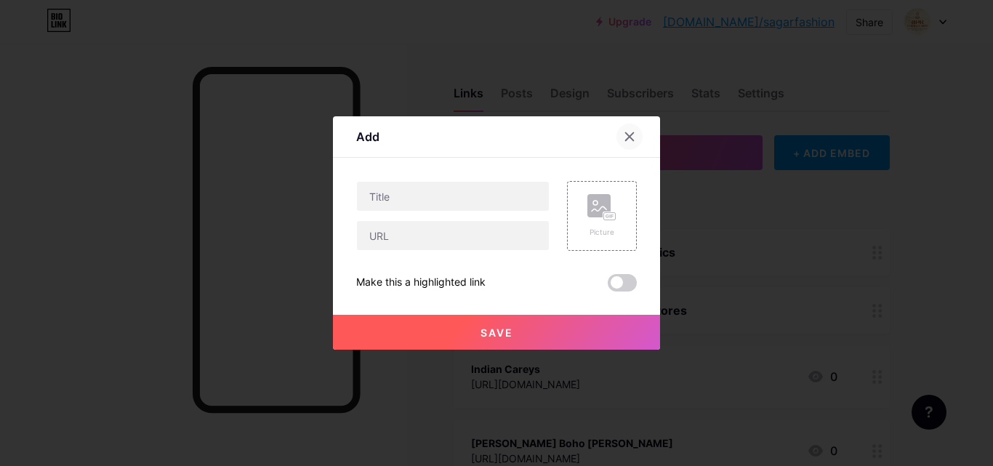
click at [625, 139] on icon at bounding box center [629, 137] width 12 height 12
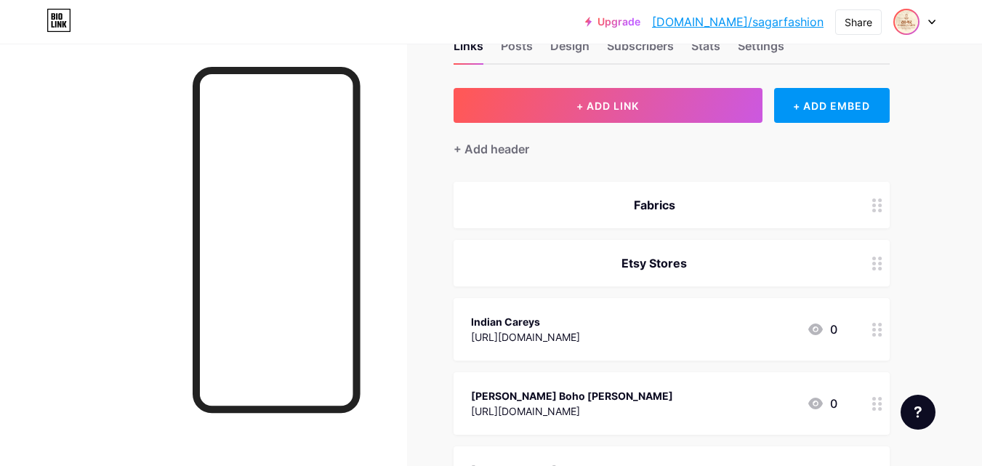
scroll to position [73, 0]
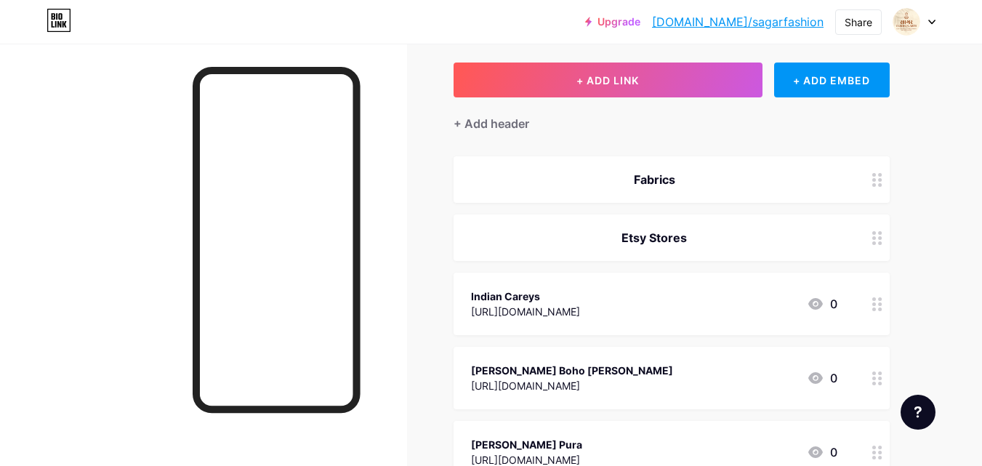
click at [930, 23] on icon at bounding box center [931, 22] width 7 height 5
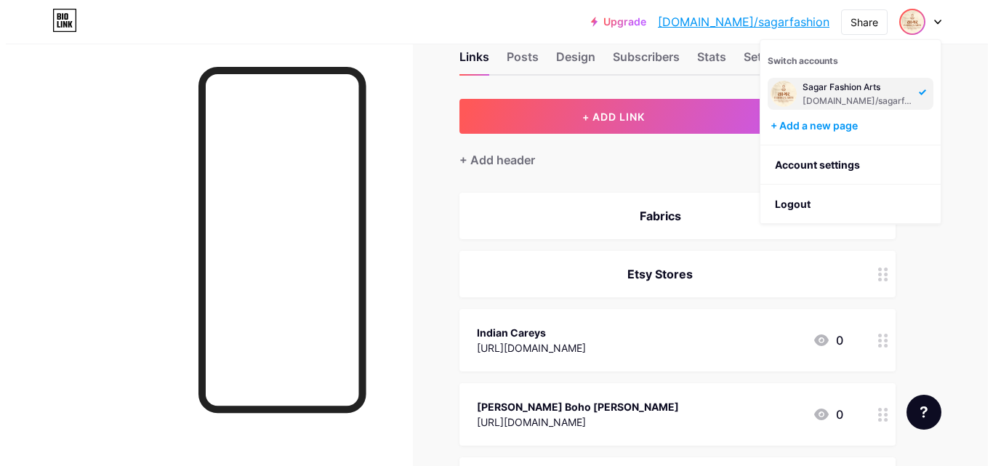
scroll to position [0, 0]
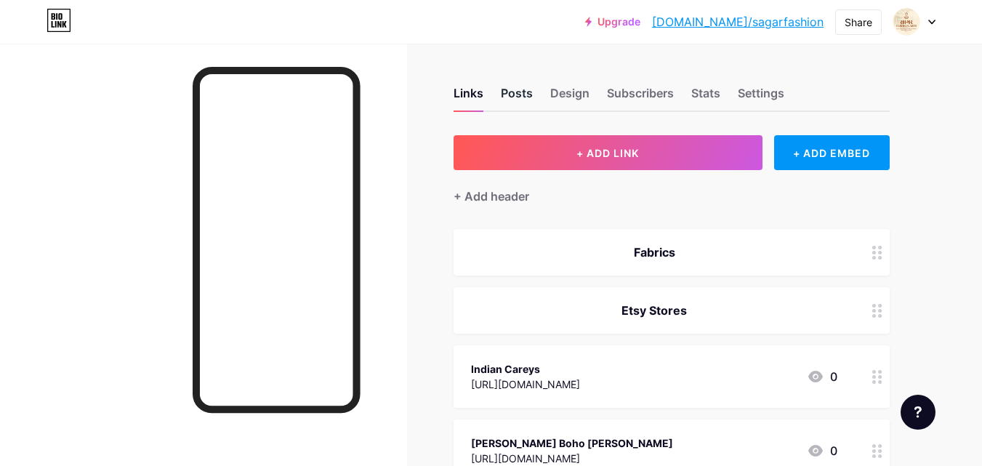
click at [520, 88] on div "Posts" at bounding box center [517, 97] width 32 height 26
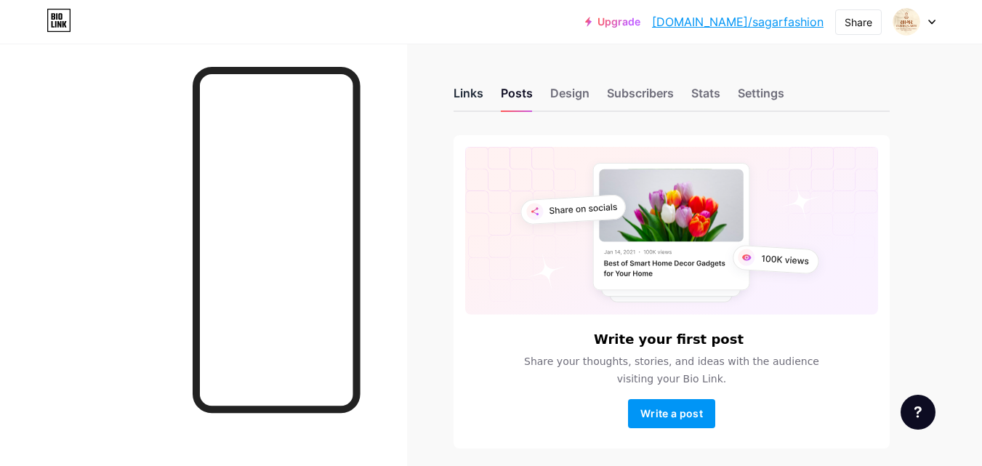
click at [463, 96] on div "Links" at bounding box center [468, 97] width 30 height 26
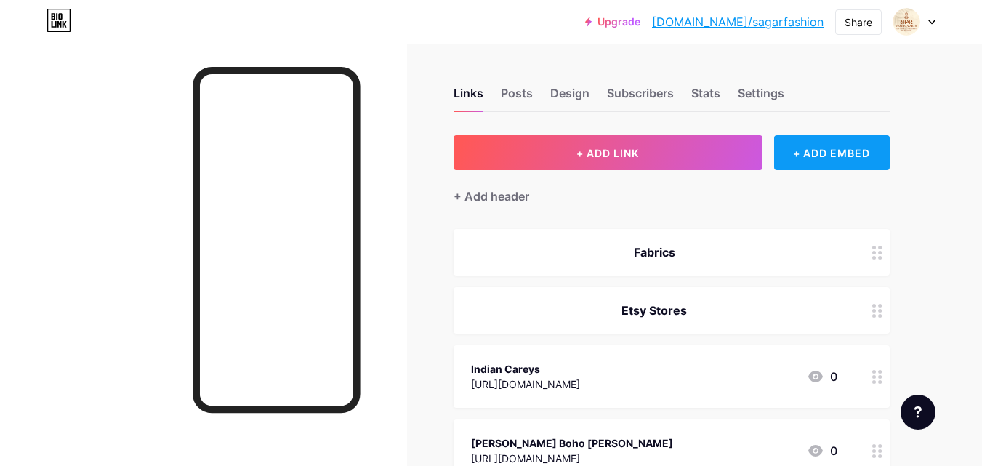
click at [809, 139] on div "+ ADD EMBED" at bounding box center [832, 152] width 116 height 35
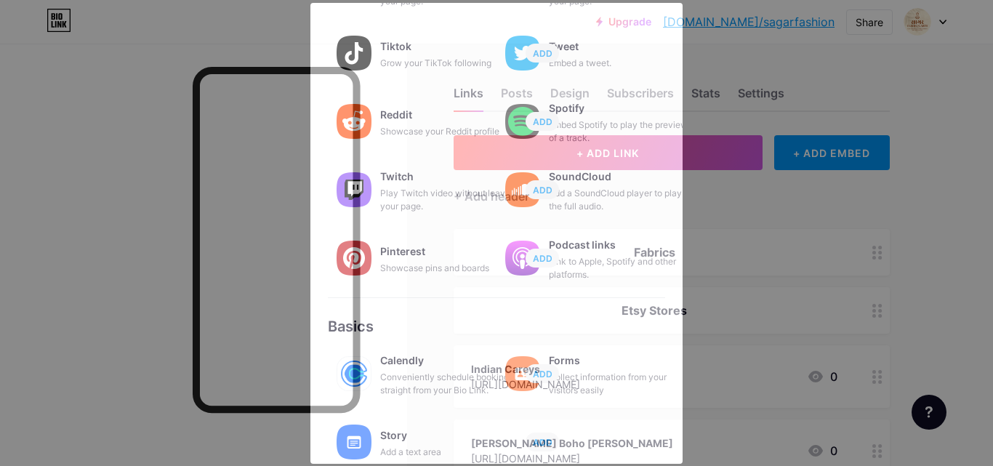
scroll to position [218, 0]
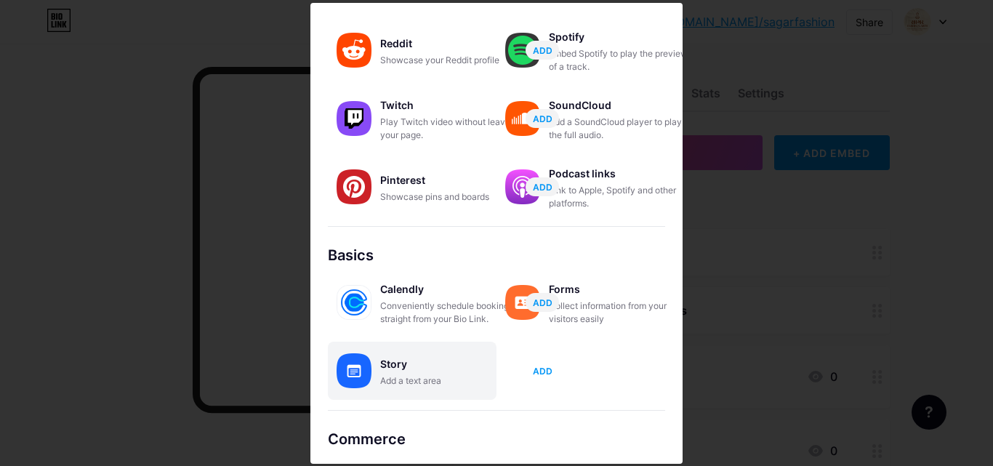
click at [536, 365] on span "ADD" at bounding box center [543, 371] width 20 height 12
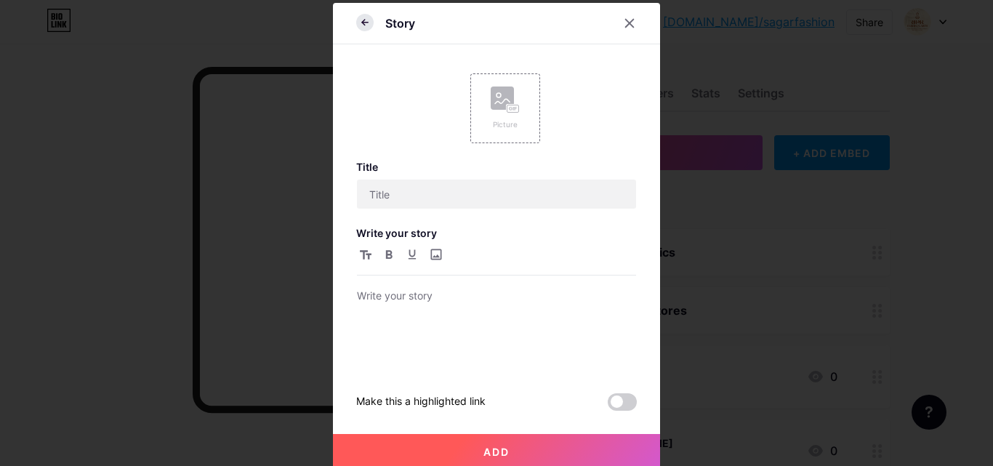
click at [356, 23] on icon at bounding box center [364, 22] width 17 height 17
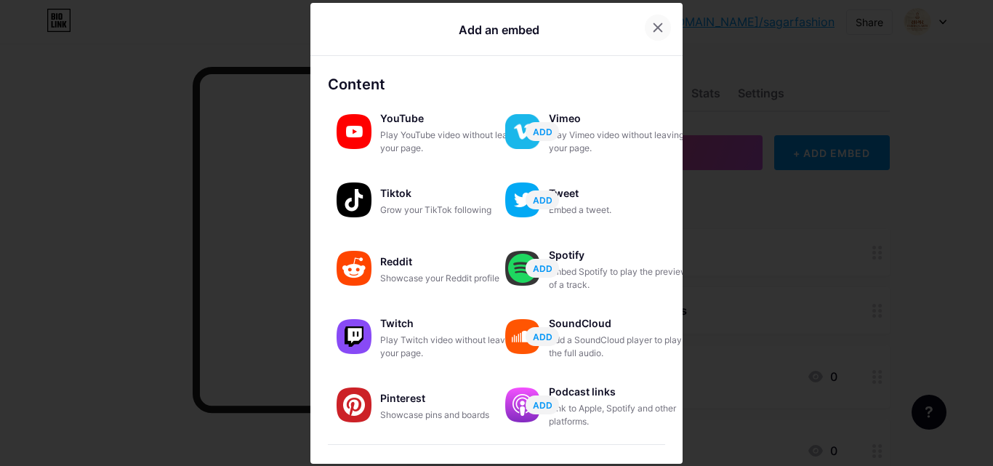
click at [653, 28] on icon at bounding box center [658, 28] width 12 height 12
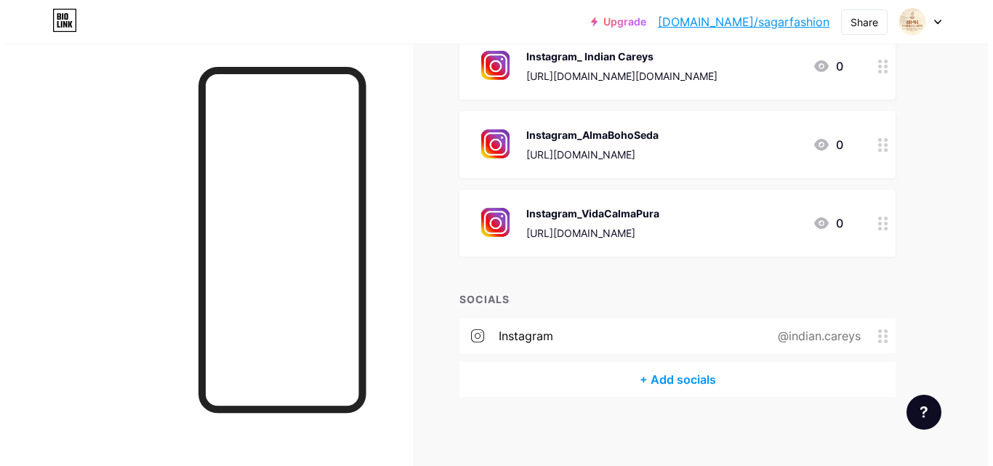
scroll to position [596, 0]
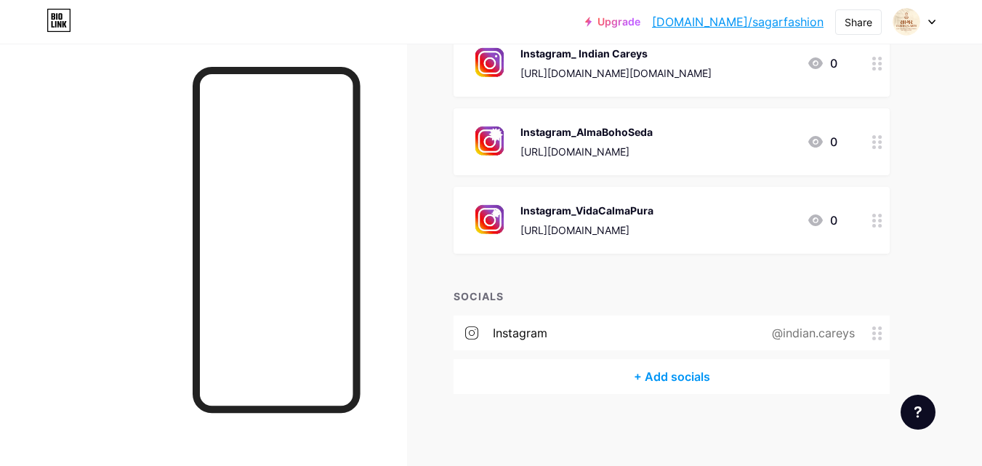
click at [665, 377] on div "+ Add socials" at bounding box center [671, 376] width 436 height 35
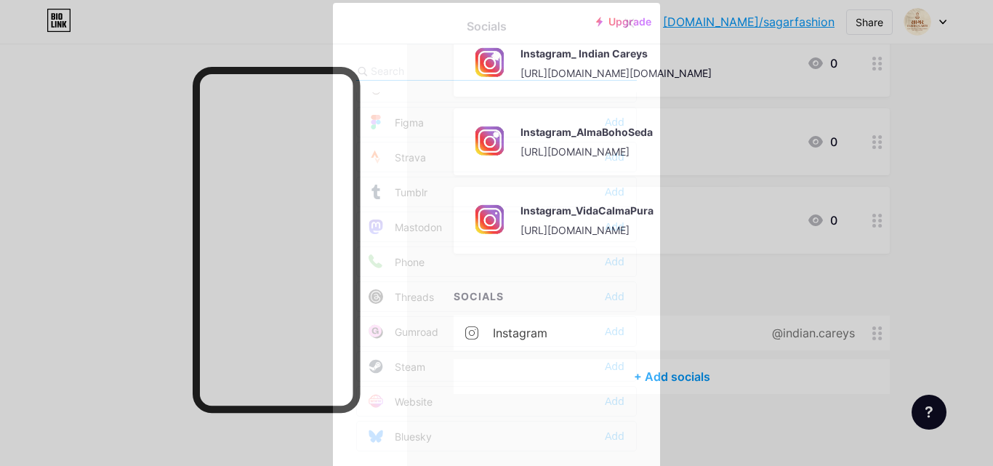
scroll to position [1165, 0]
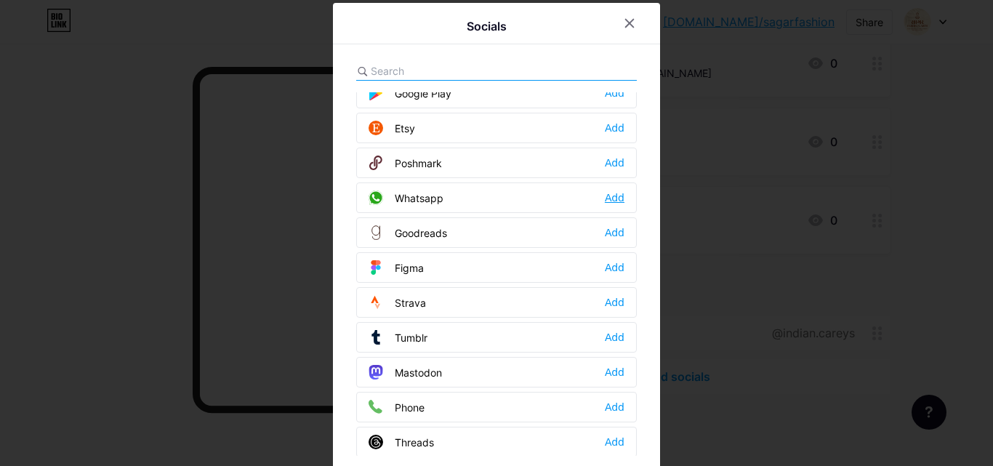
click at [605, 194] on div "Add" at bounding box center [615, 197] width 20 height 15
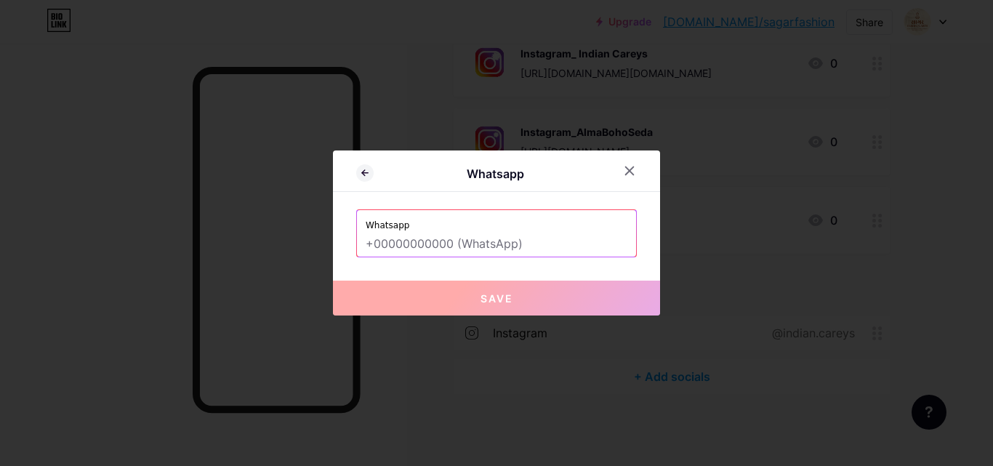
click at [405, 242] on input "text" at bounding box center [496, 244] width 262 height 25
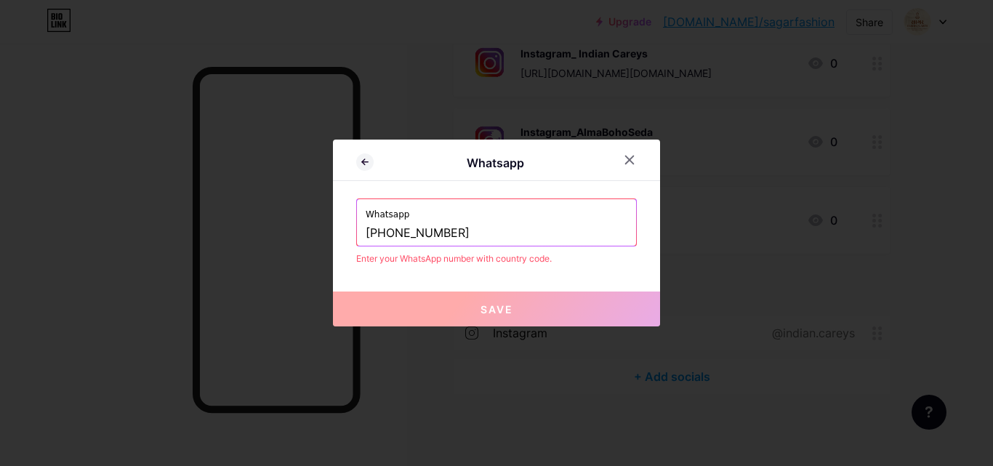
click at [391, 236] on input "[PHONE_NUMBER]" at bounding box center [496, 233] width 262 height 25
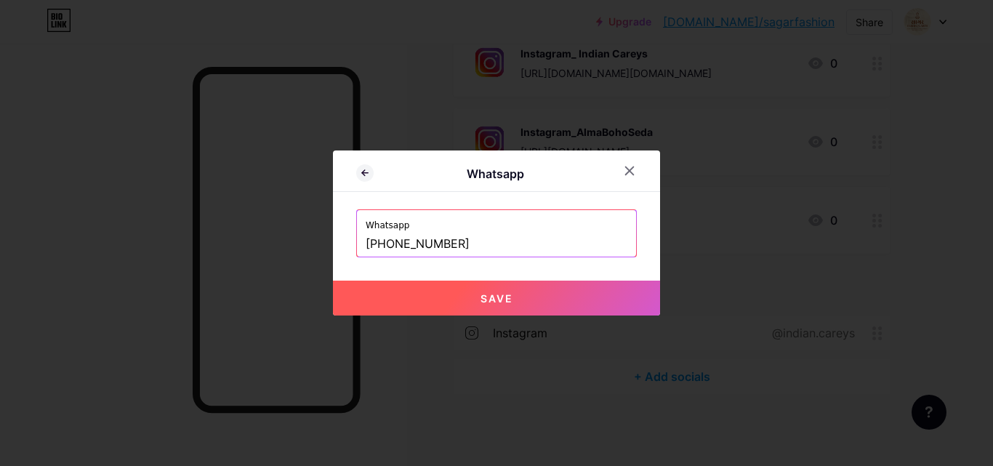
click at [472, 298] on button "Save" at bounding box center [496, 297] width 327 height 35
type input "[URL][DOMAIN_NAME][PHONE_NUMBER]"
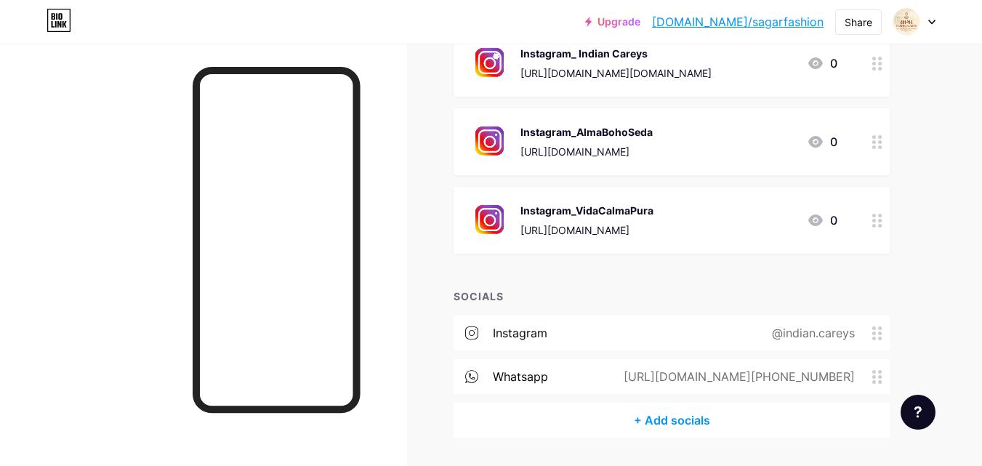
click at [702, 419] on div "+ Add socials" at bounding box center [671, 420] width 436 height 35
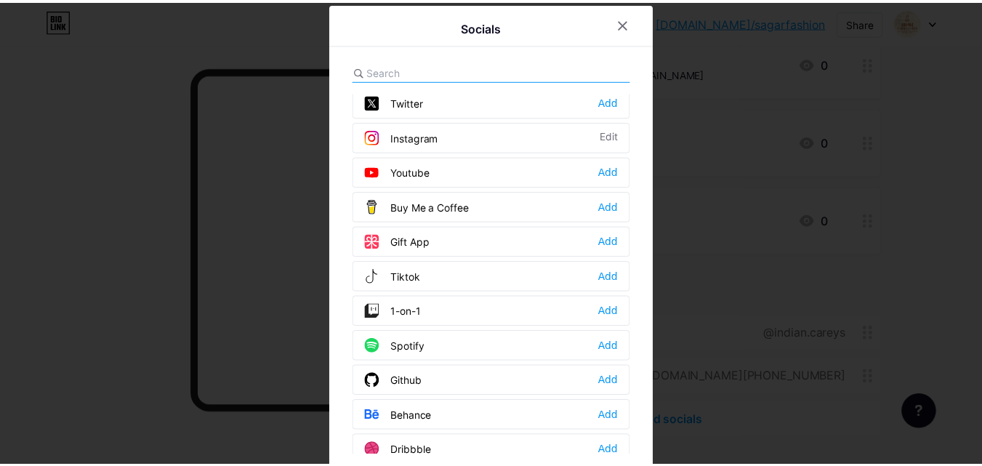
scroll to position [0, 0]
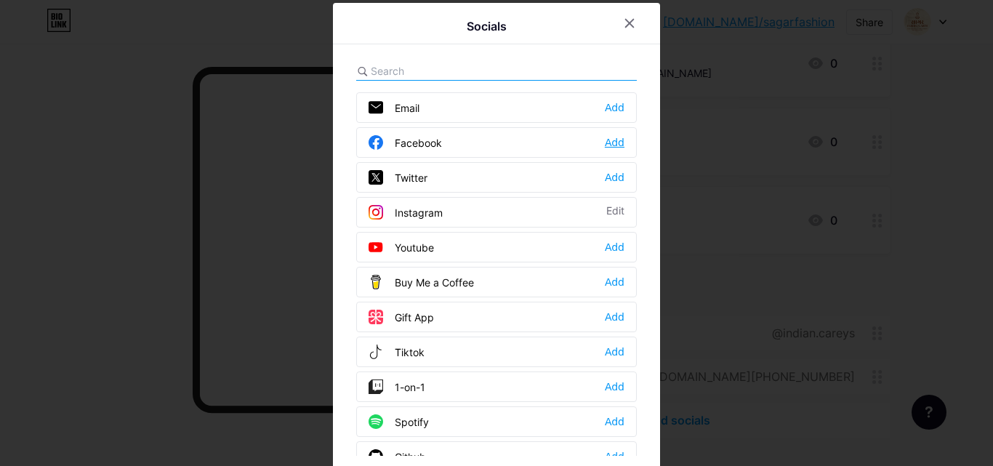
click at [608, 145] on div "Add" at bounding box center [615, 142] width 20 height 15
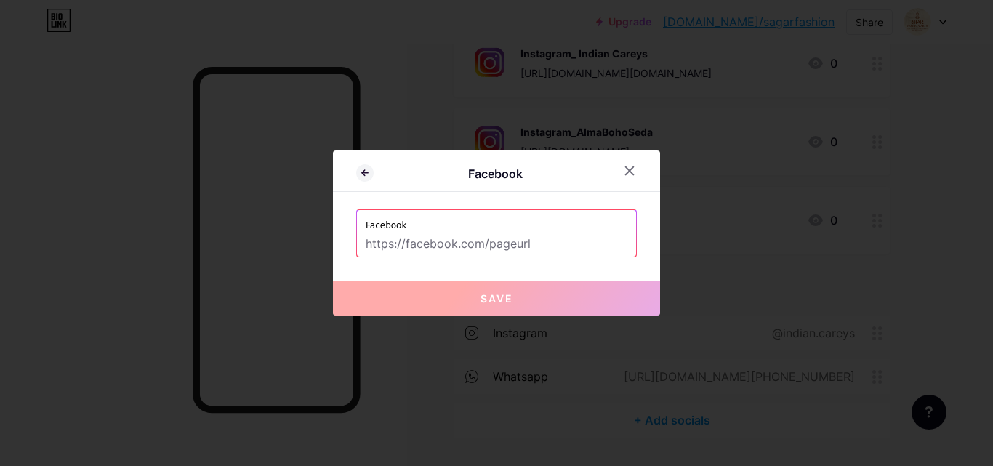
click at [421, 248] on input "text" at bounding box center [496, 244] width 262 height 25
click at [623, 166] on icon at bounding box center [629, 171] width 12 height 12
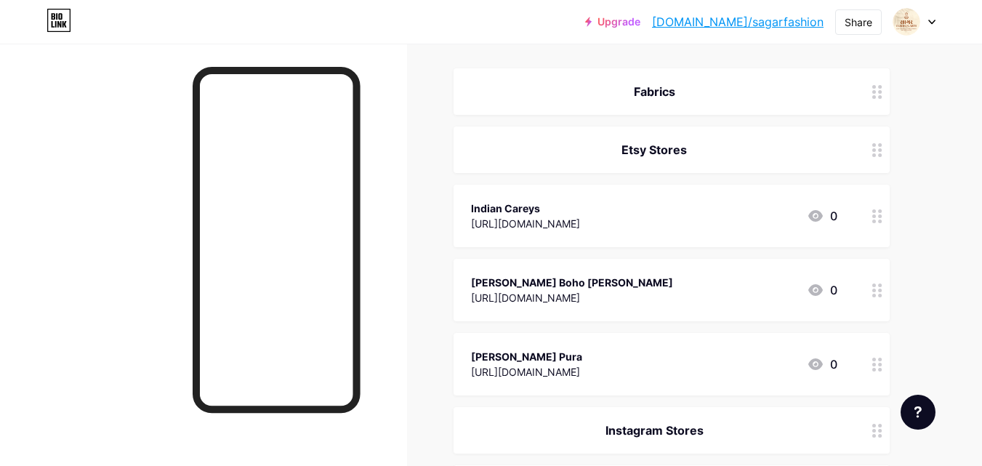
scroll to position [160, 0]
click at [761, 89] on div "Fabrics" at bounding box center [654, 92] width 366 height 17
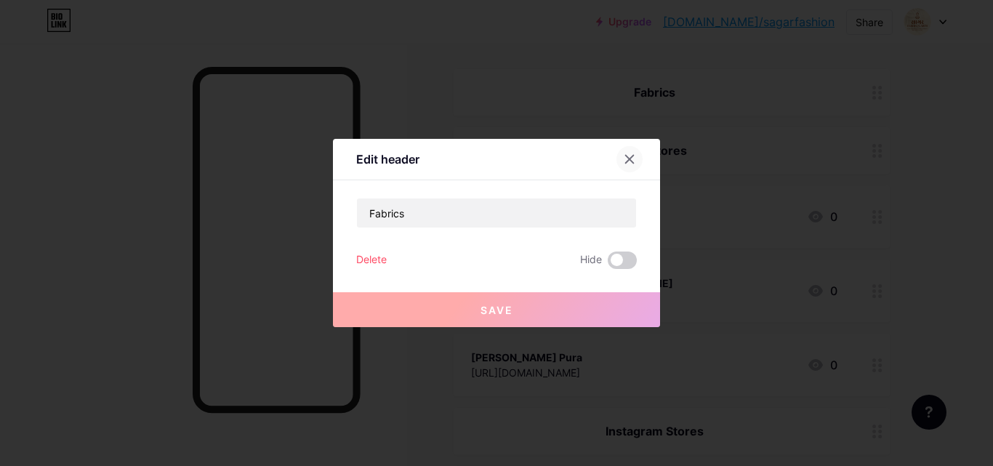
click at [632, 157] on icon at bounding box center [630, 159] width 8 height 8
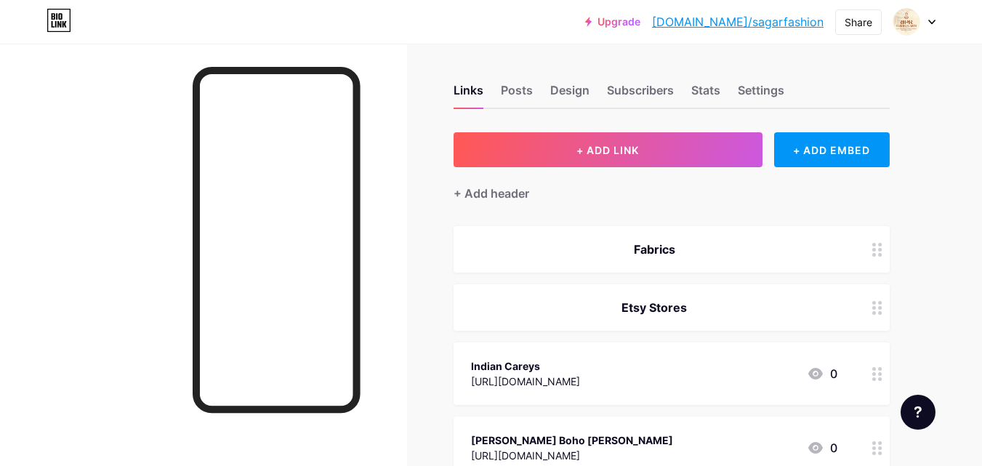
scroll to position [0, 0]
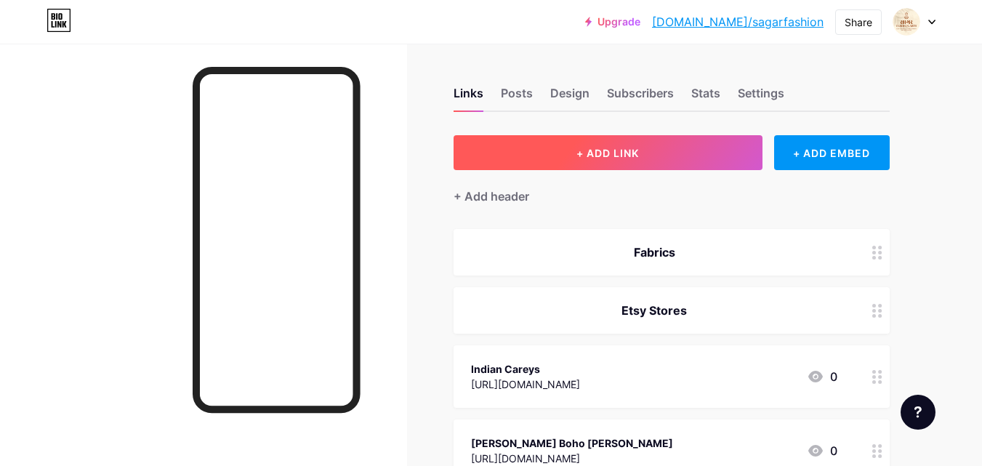
click at [584, 151] on span "+ ADD LINK" at bounding box center [607, 153] width 62 height 12
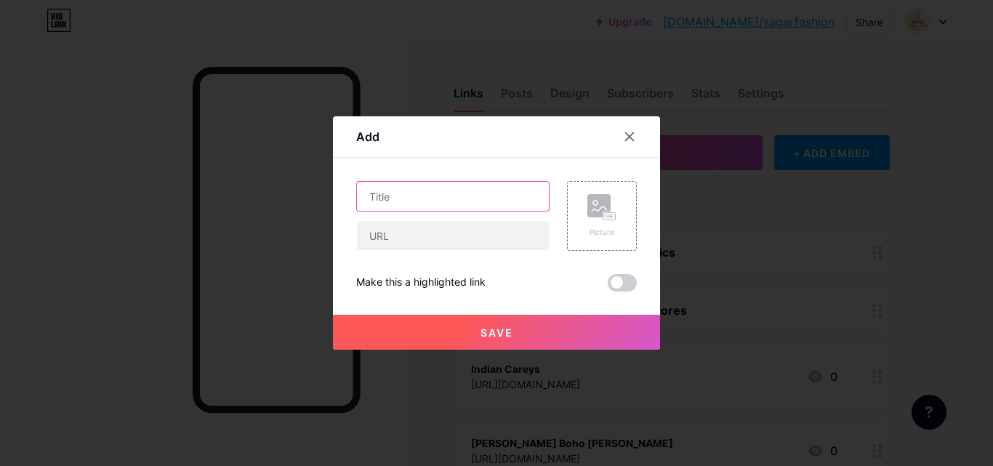
click at [442, 200] on input "text" at bounding box center [453, 196] width 192 height 29
type input "Block Print Fabrics"
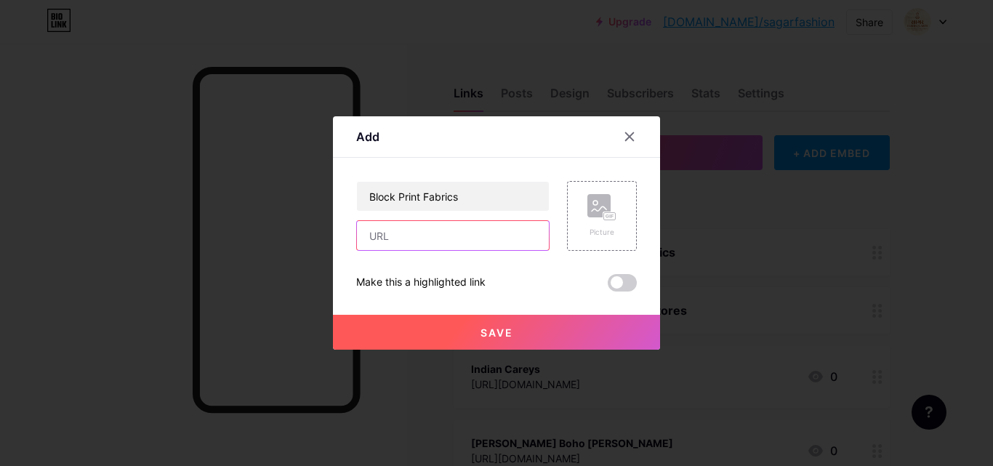
click at [394, 230] on input "text" at bounding box center [453, 235] width 192 height 29
paste input "[URL][DOMAIN_NAME]"
type input "[URL][DOMAIN_NAME]"
click at [608, 201] on rect at bounding box center [598, 205] width 23 height 23
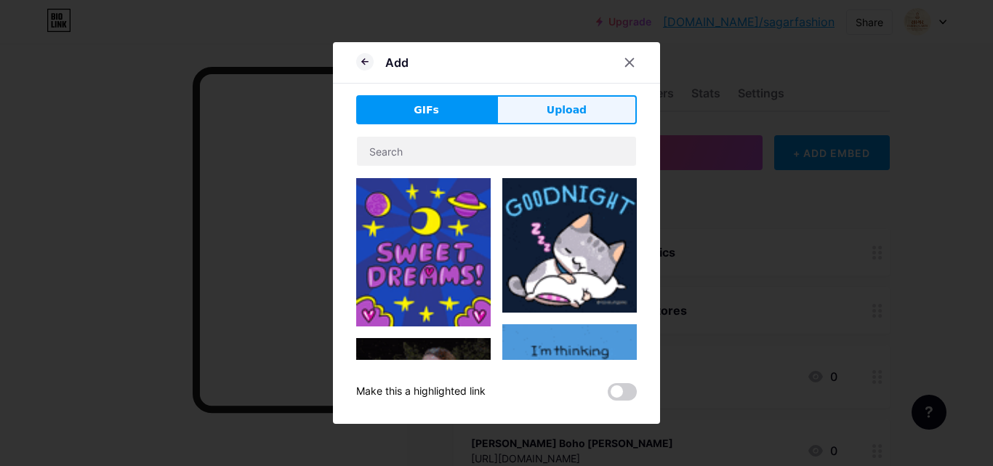
click at [541, 113] on button "Upload" at bounding box center [566, 109] width 140 height 29
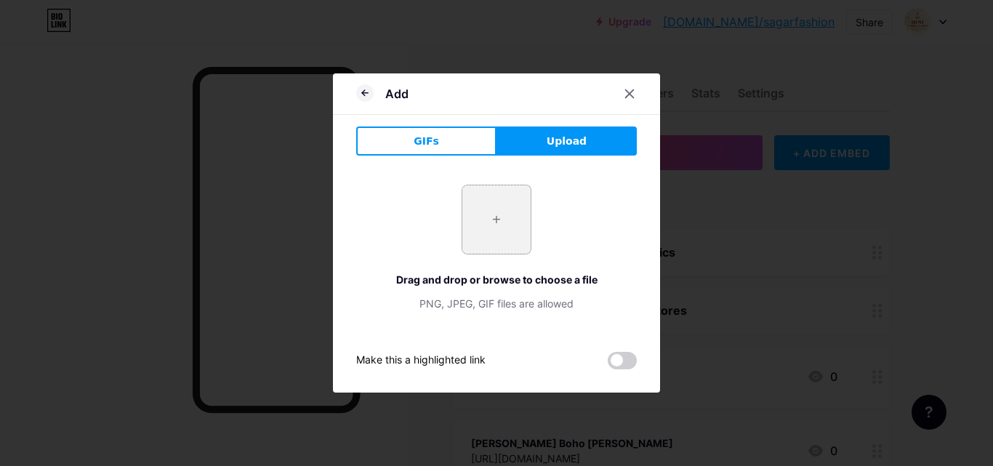
click at [498, 223] on input "file" at bounding box center [496, 219] width 68 height 68
type input "C:\fakepath\IMG_9599.JPG"
click at [371, 97] on icon at bounding box center [364, 92] width 17 height 17
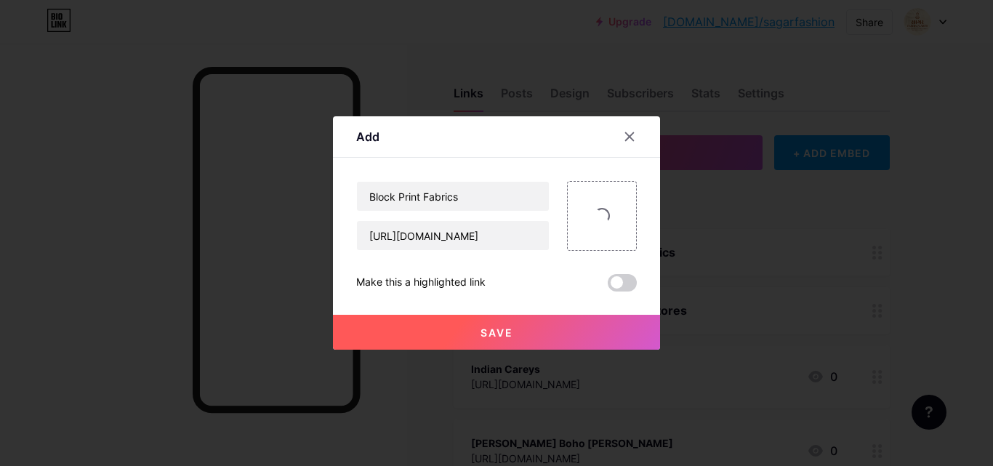
click at [481, 332] on span "Save" at bounding box center [496, 332] width 33 height 12
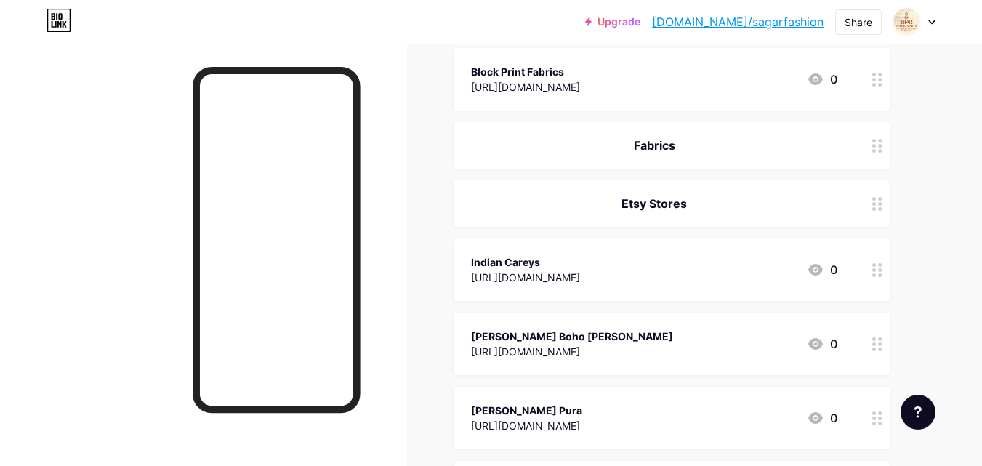
scroll to position [145, 0]
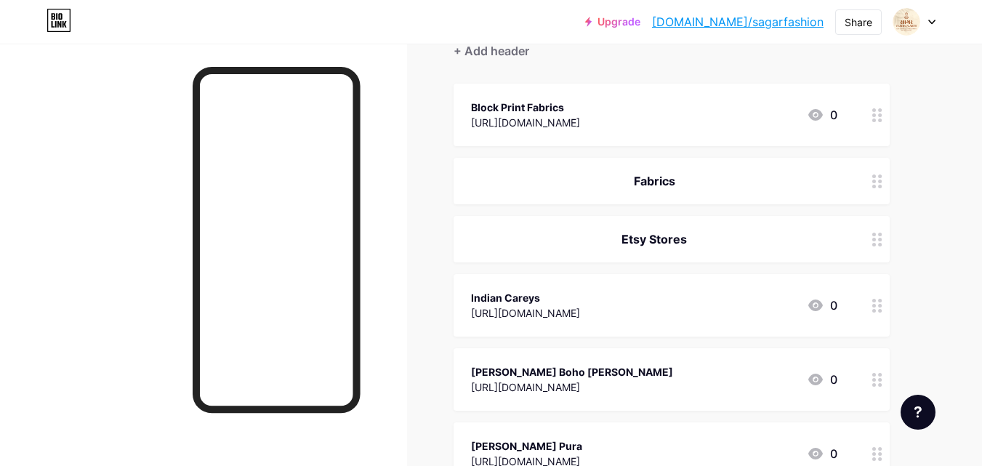
drag, startPoint x: 700, startPoint y: 174, endPoint x: 690, endPoint y: 113, distance: 61.9
click at [694, 100] on span "Block Print Fabrics [URL][DOMAIN_NAME] 0 Fabrics Etsy Stores Indian Careys [URL…" at bounding box center [671, 431] width 436 height 695
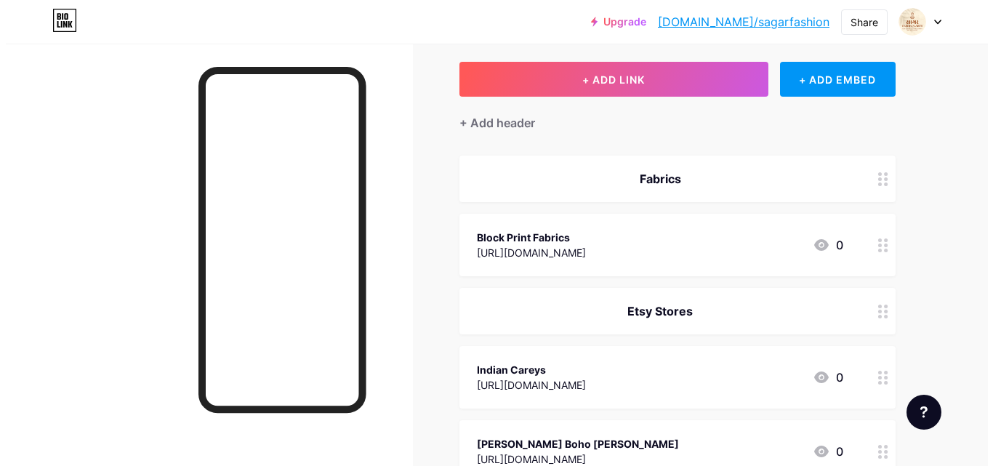
scroll to position [0, 0]
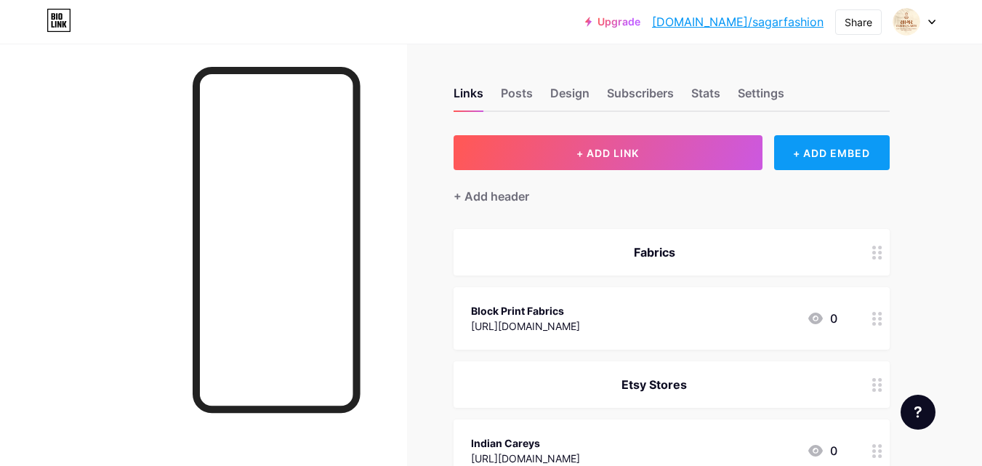
click at [846, 153] on div "+ ADD EMBED" at bounding box center [832, 152] width 116 height 35
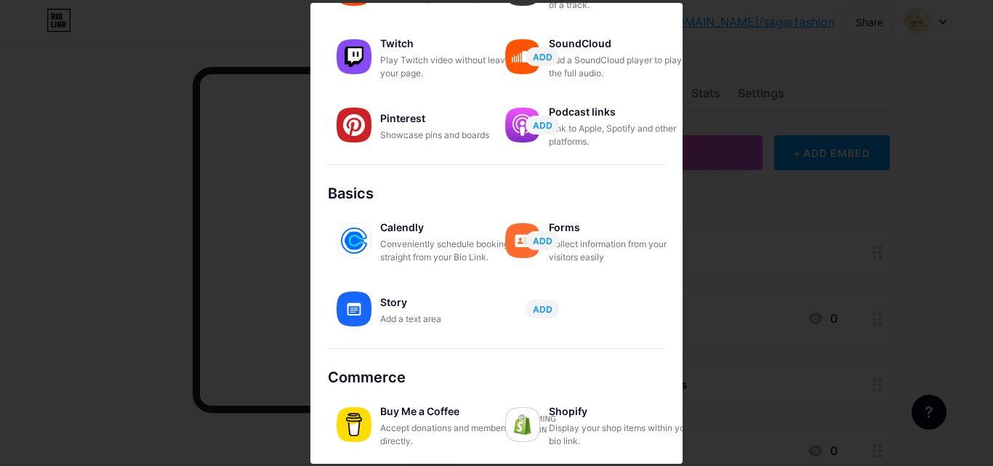
scroll to position [1, 0]
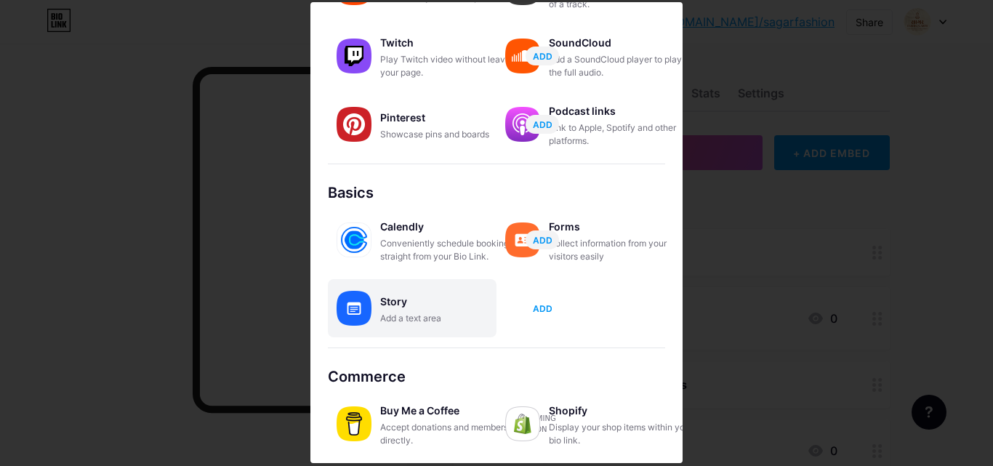
click at [536, 302] on span "ADD" at bounding box center [543, 308] width 20 height 12
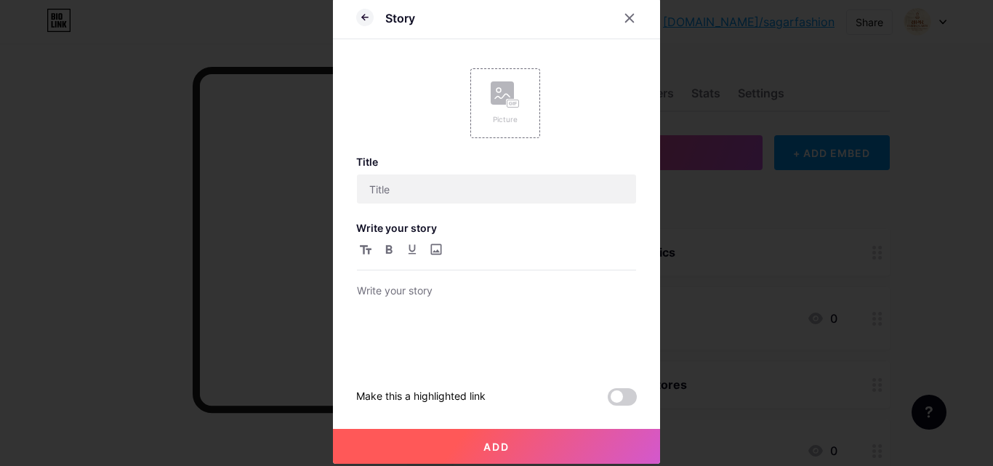
scroll to position [6, 0]
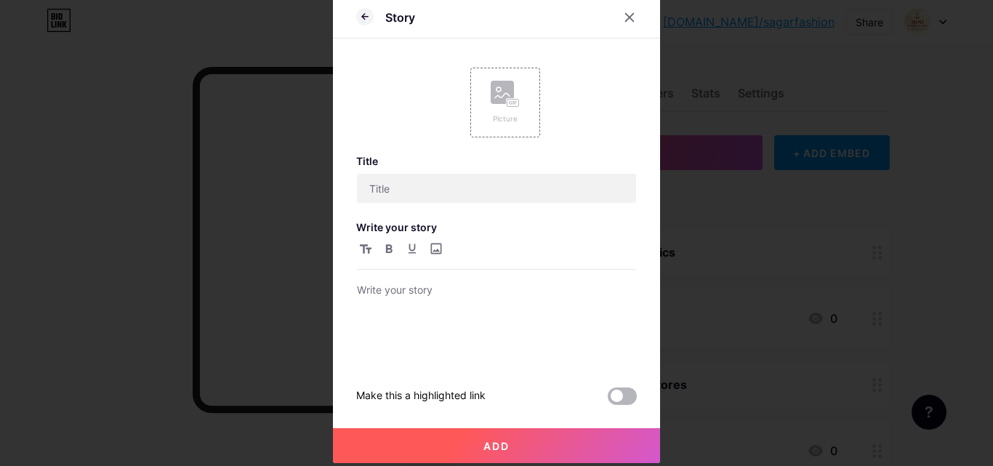
click at [610, 392] on span at bounding box center [621, 395] width 29 height 17
click at [607, 400] on input "checkbox" at bounding box center [607, 400] width 0 height 0
click at [407, 301] on p at bounding box center [496, 291] width 279 height 20
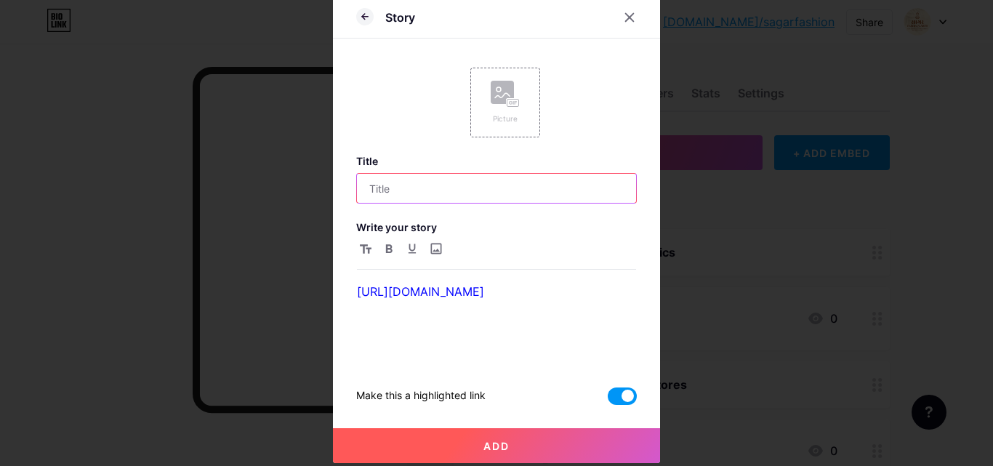
click at [463, 198] on input "text" at bounding box center [496, 188] width 279 height 29
type input "Fabrics"
click at [507, 106] on rect at bounding box center [513, 103] width 12 height 7
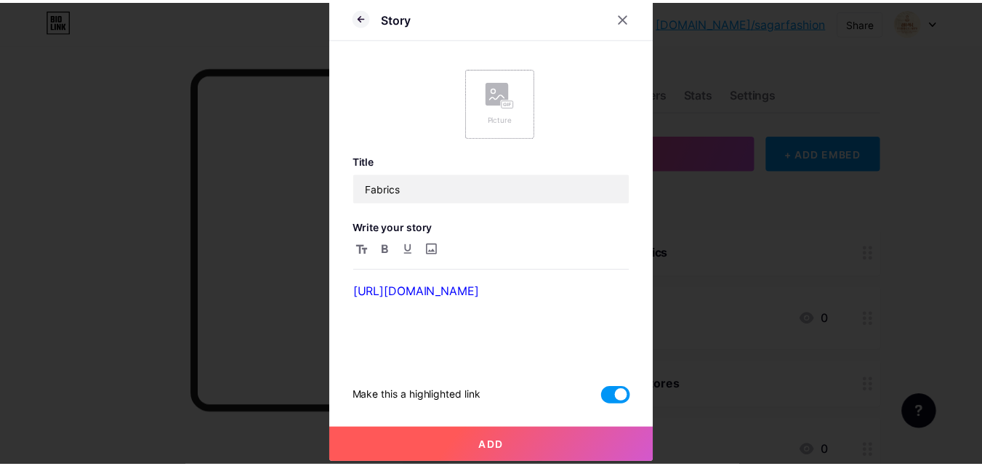
scroll to position [0, 0]
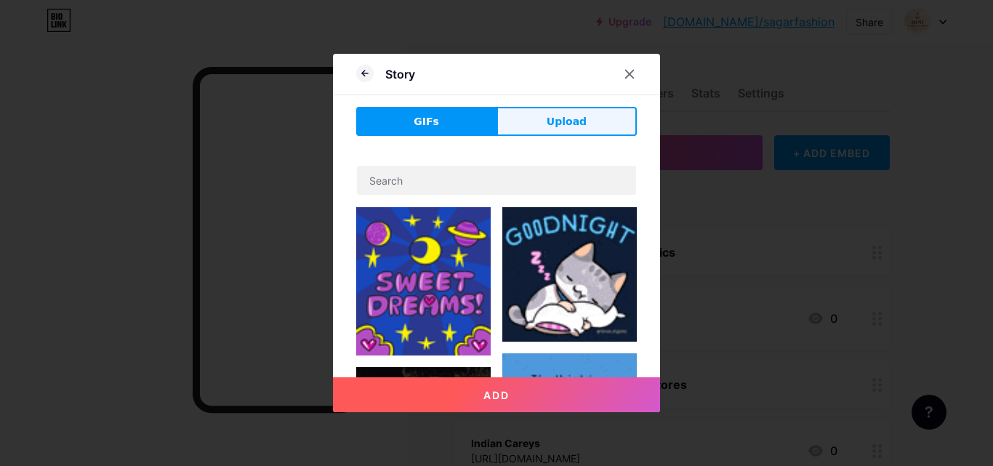
click at [509, 125] on button "Upload" at bounding box center [566, 121] width 140 height 29
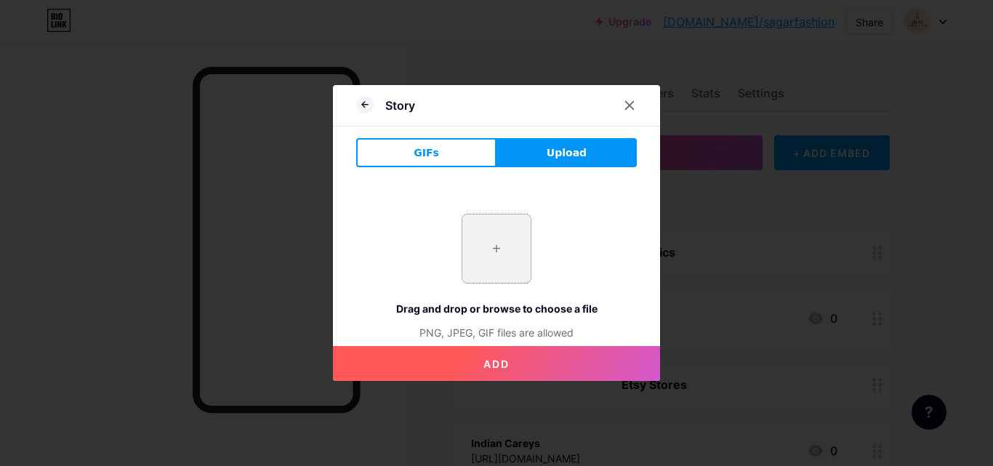
click at [492, 246] on input "file" at bounding box center [496, 248] width 68 height 68
type input "C:\fakepath\IMG_9199.JPG"
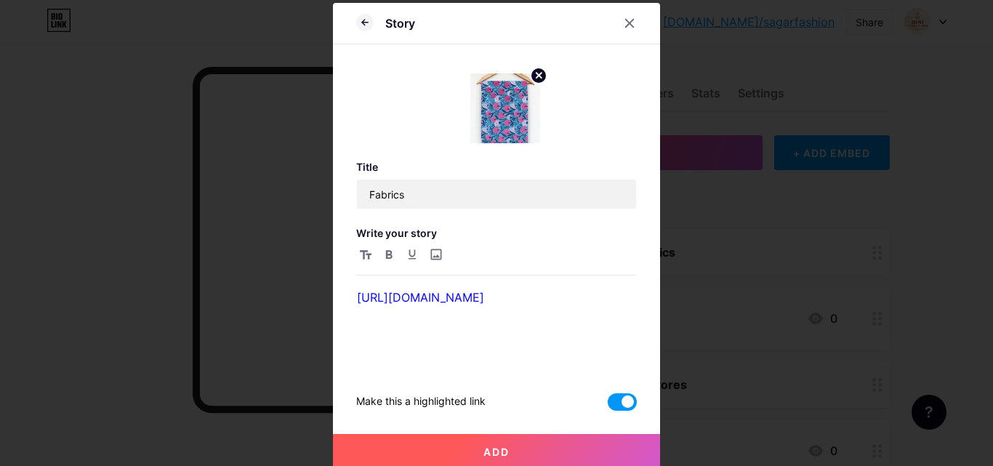
click at [498, 455] on button "Add" at bounding box center [496, 451] width 327 height 35
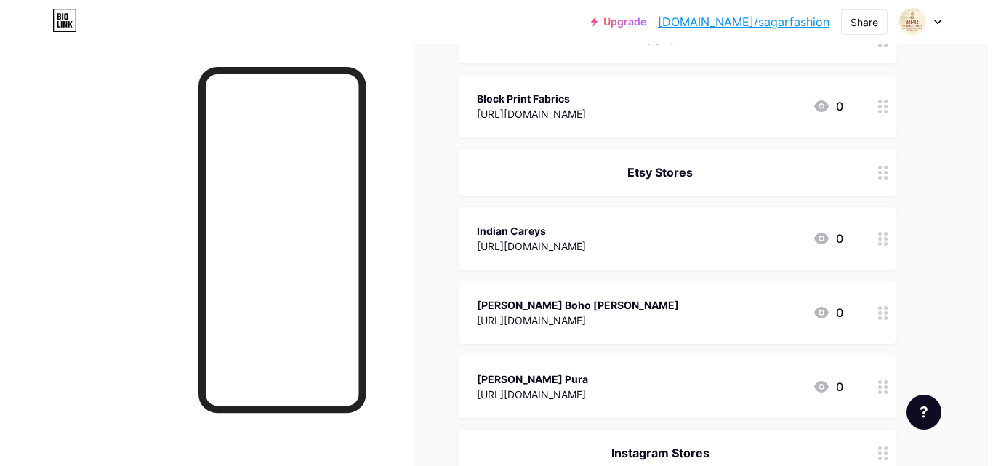
scroll to position [145, 0]
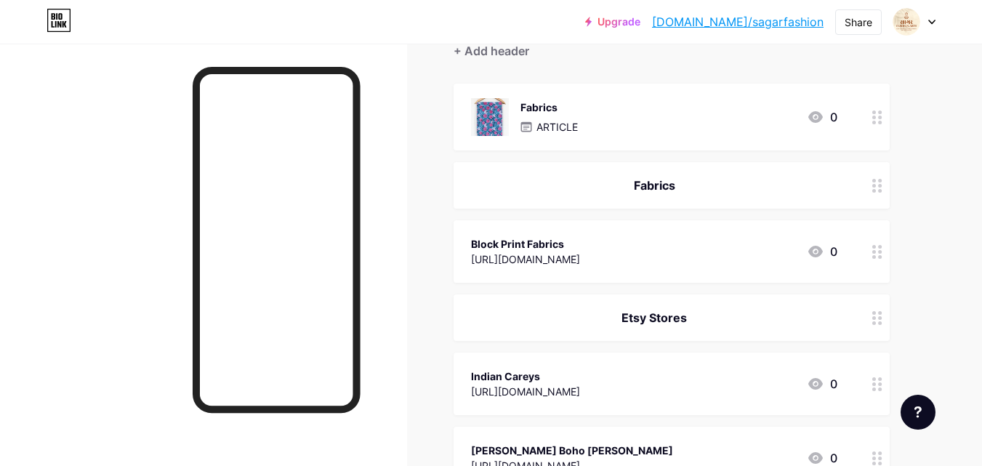
click at [571, 129] on p "ARTICLE" at bounding box center [556, 126] width 41 height 15
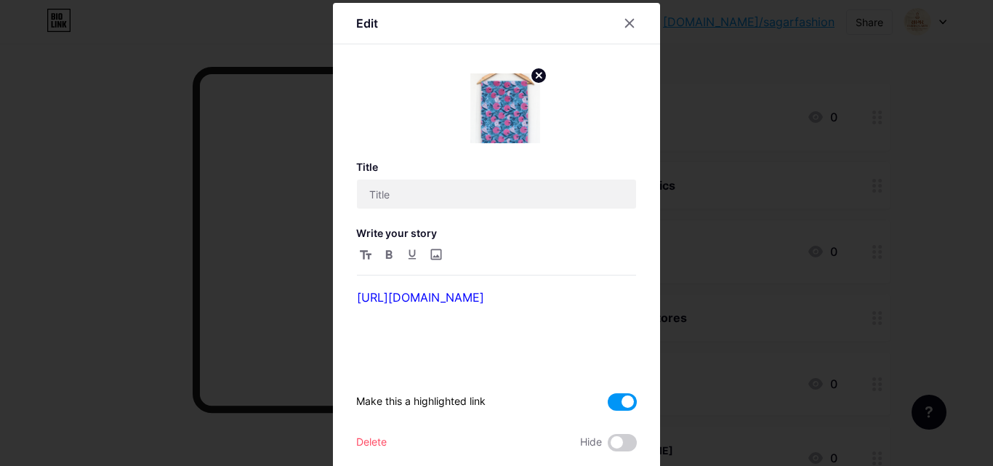
type input "Fabrics"
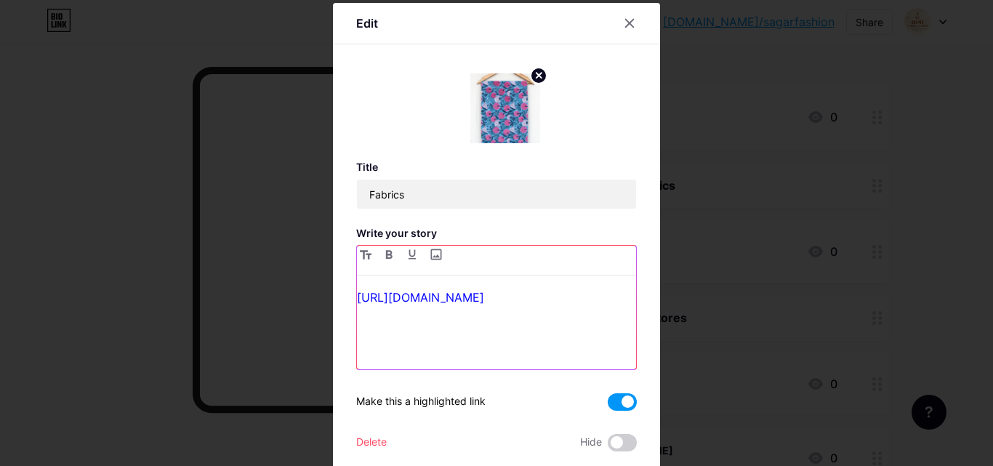
drag, startPoint x: 498, startPoint y: 369, endPoint x: 291, endPoint y: 262, distance: 233.6
click at [291, 262] on div "Edit Title Fabrics Write your story [URL][DOMAIN_NAME] Make this a highlighted …" at bounding box center [496, 233] width 993 height 466
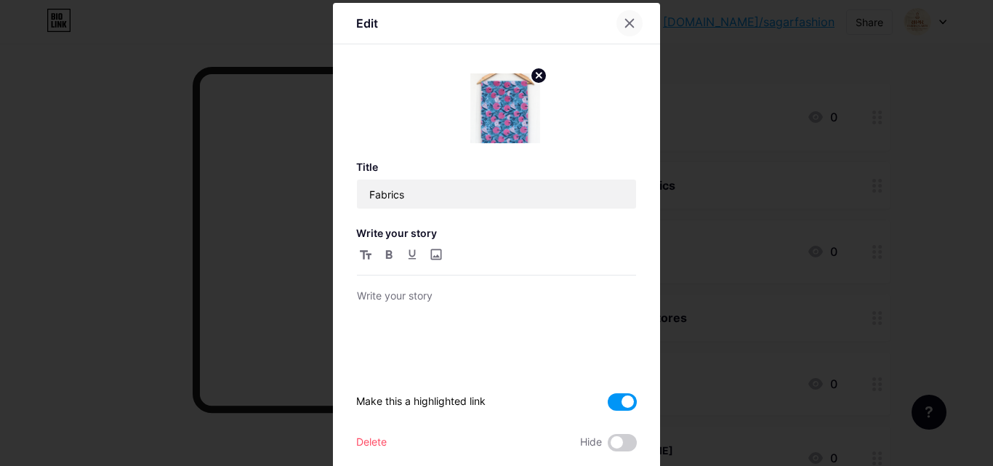
click at [617, 28] on div at bounding box center [629, 23] width 26 height 26
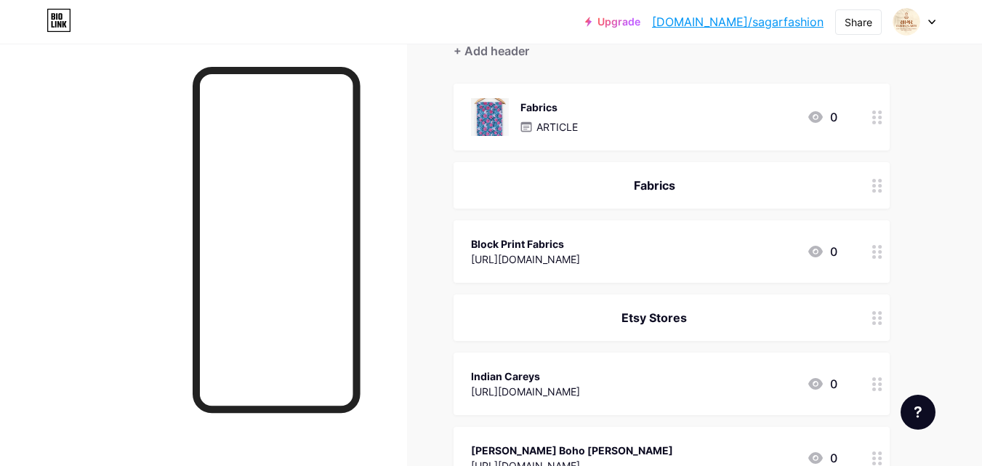
click at [876, 115] on icon at bounding box center [877, 117] width 10 height 14
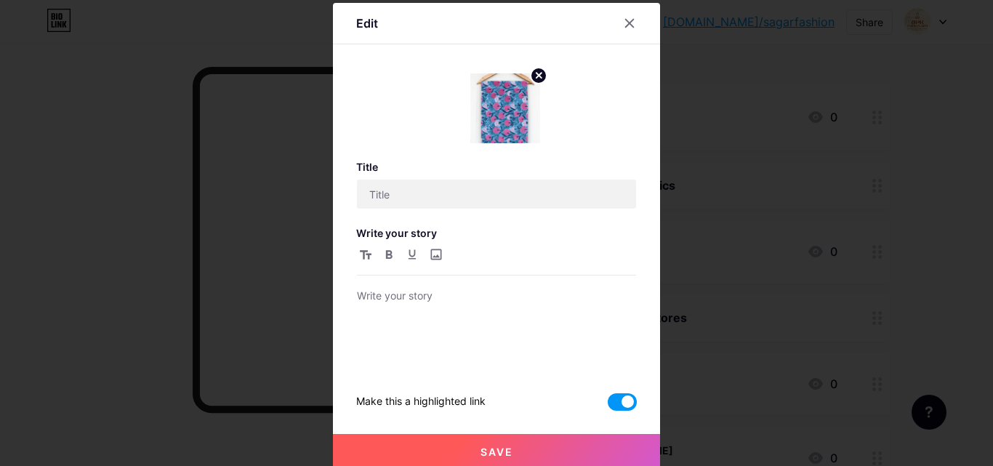
type input "Fabrics"
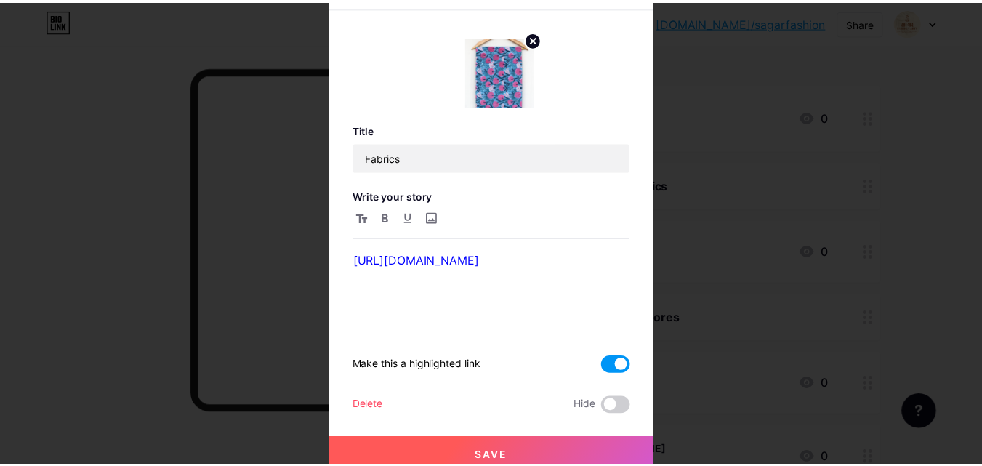
scroll to position [57, 0]
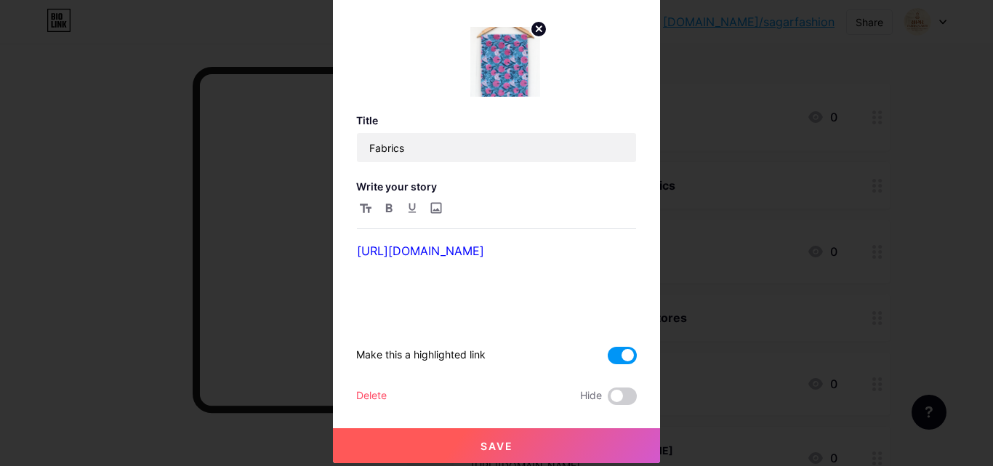
click at [381, 394] on div "Delete" at bounding box center [371, 395] width 31 height 17
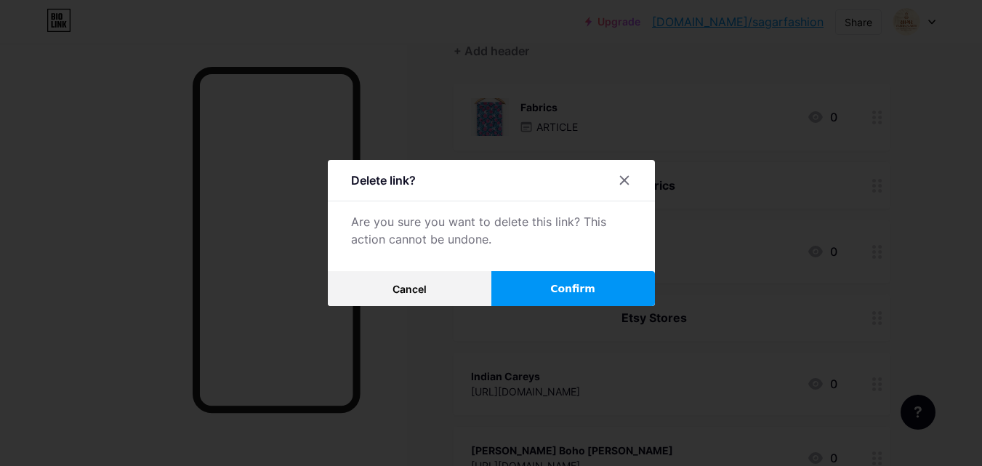
click at [538, 295] on button "Confirm" at bounding box center [572, 288] width 163 height 35
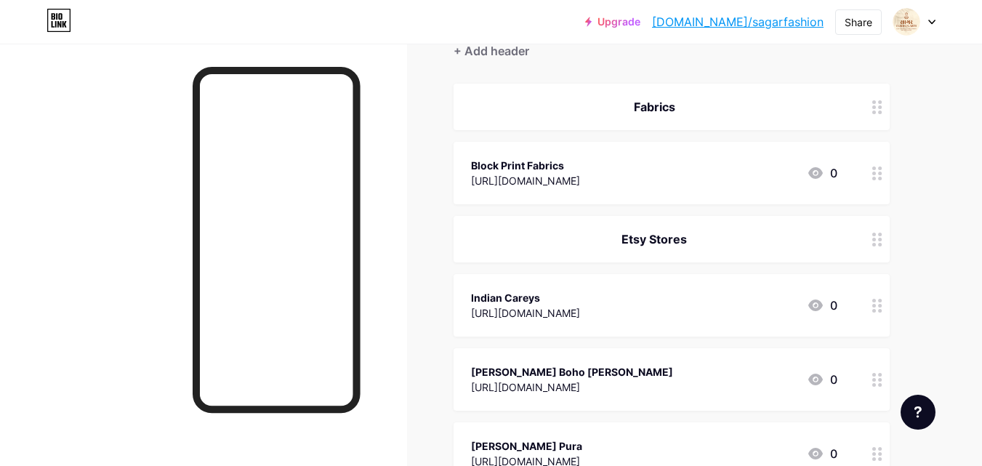
click at [933, 20] on icon at bounding box center [931, 22] width 7 height 5
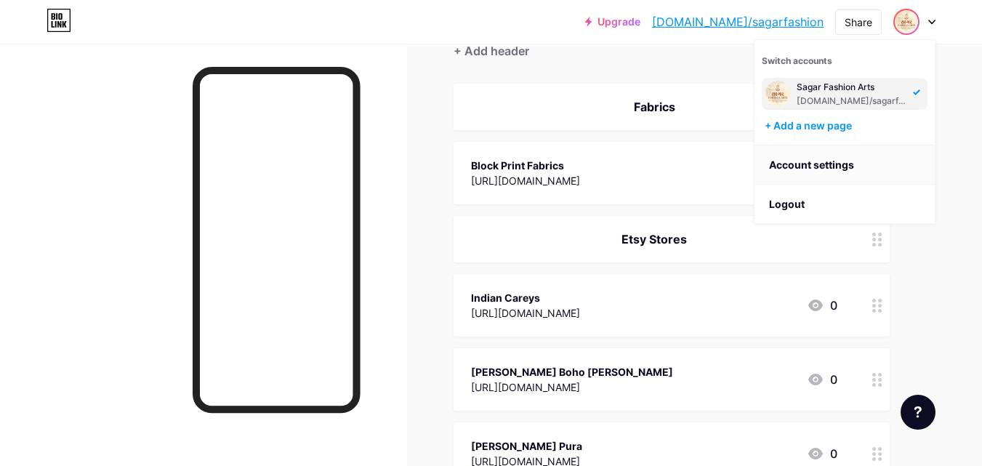
click at [857, 169] on link "Account settings" at bounding box center [844, 164] width 180 height 39
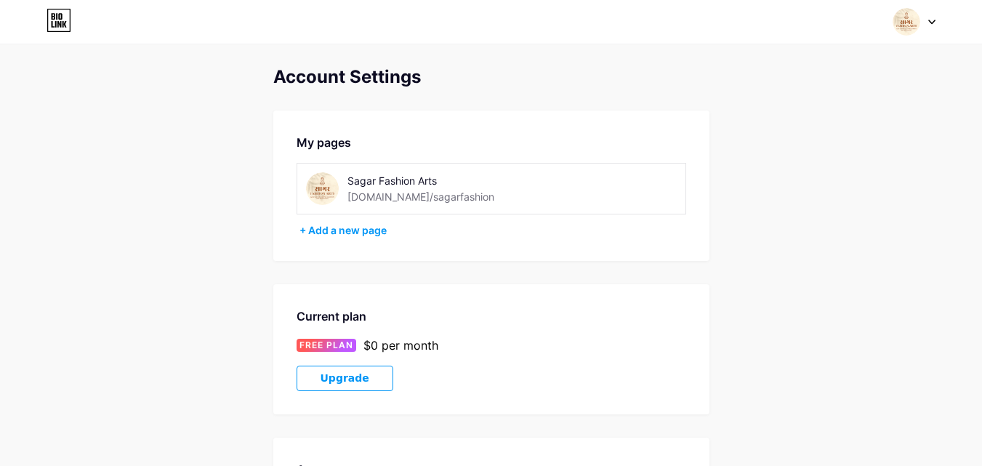
click at [900, 21] on img at bounding box center [906, 22] width 28 height 28
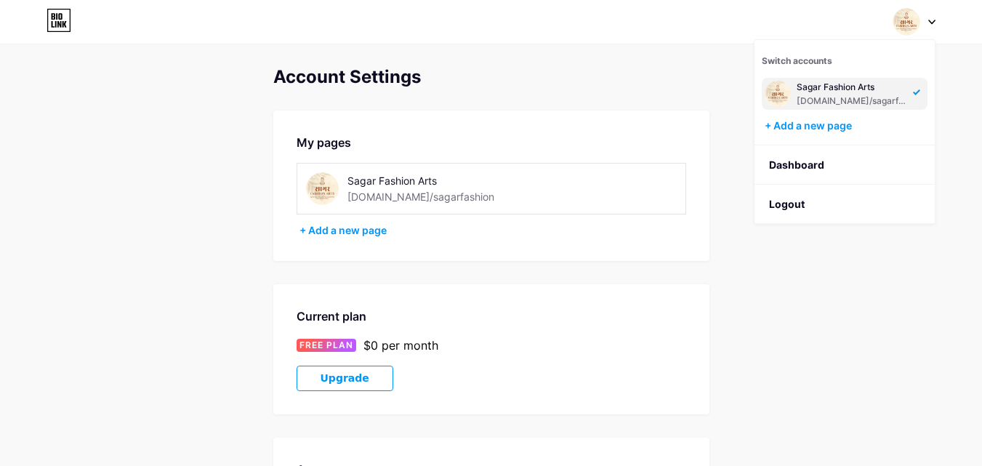
click at [818, 97] on div "[DOMAIN_NAME]/sagarfashion" at bounding box center [852, 101] width 112 height 12
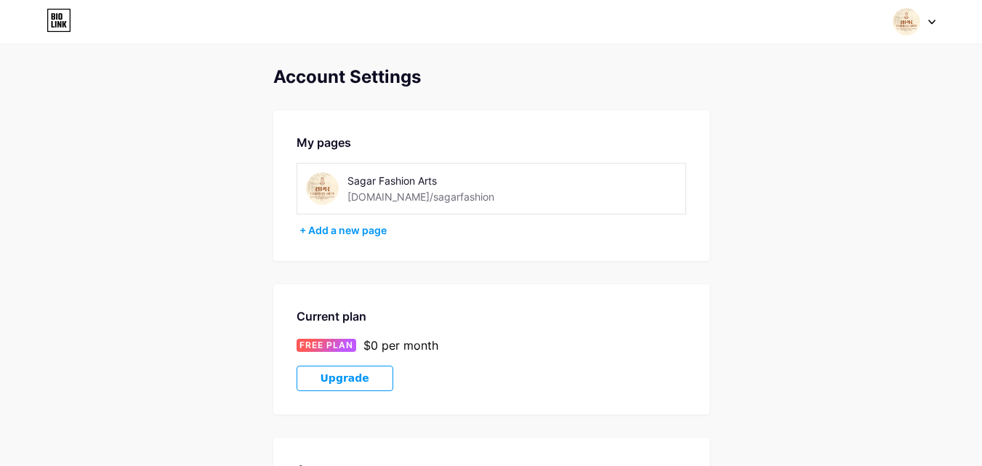
click at [387, 191] on div "[DOMAIN_NAME]/sagarfashion" at bounding box center [420, 196] width 147 height 15
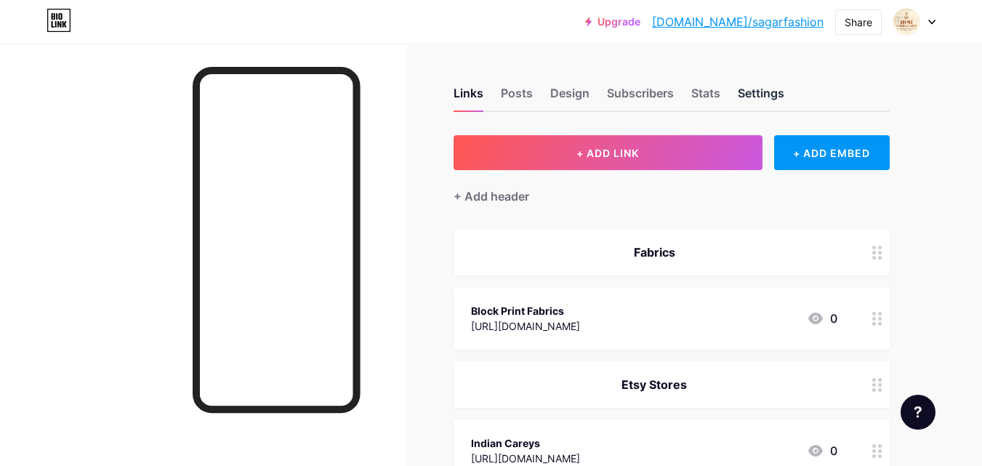
click at [775, 91] on div "Settings" at bounding box center [760, 97] width 47 height 26
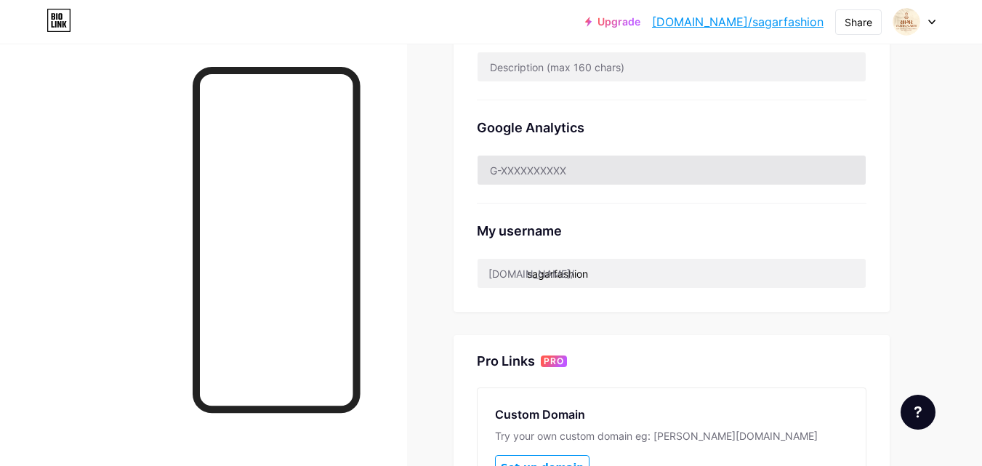
scroll to position [391, 0]
